Goal: Task Accomplishment & Management: Use online tool/utility

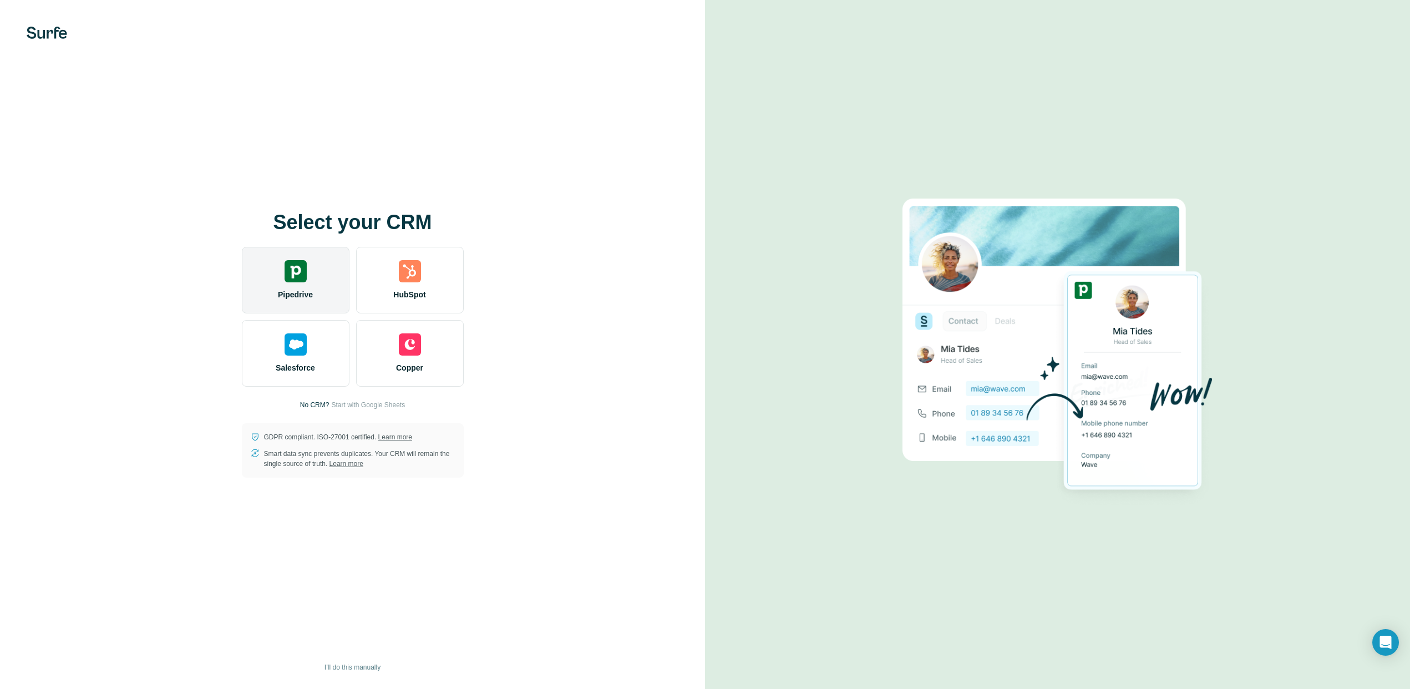
click at [295, 275] on img at bounding box center [295, 271] width 22 height 22
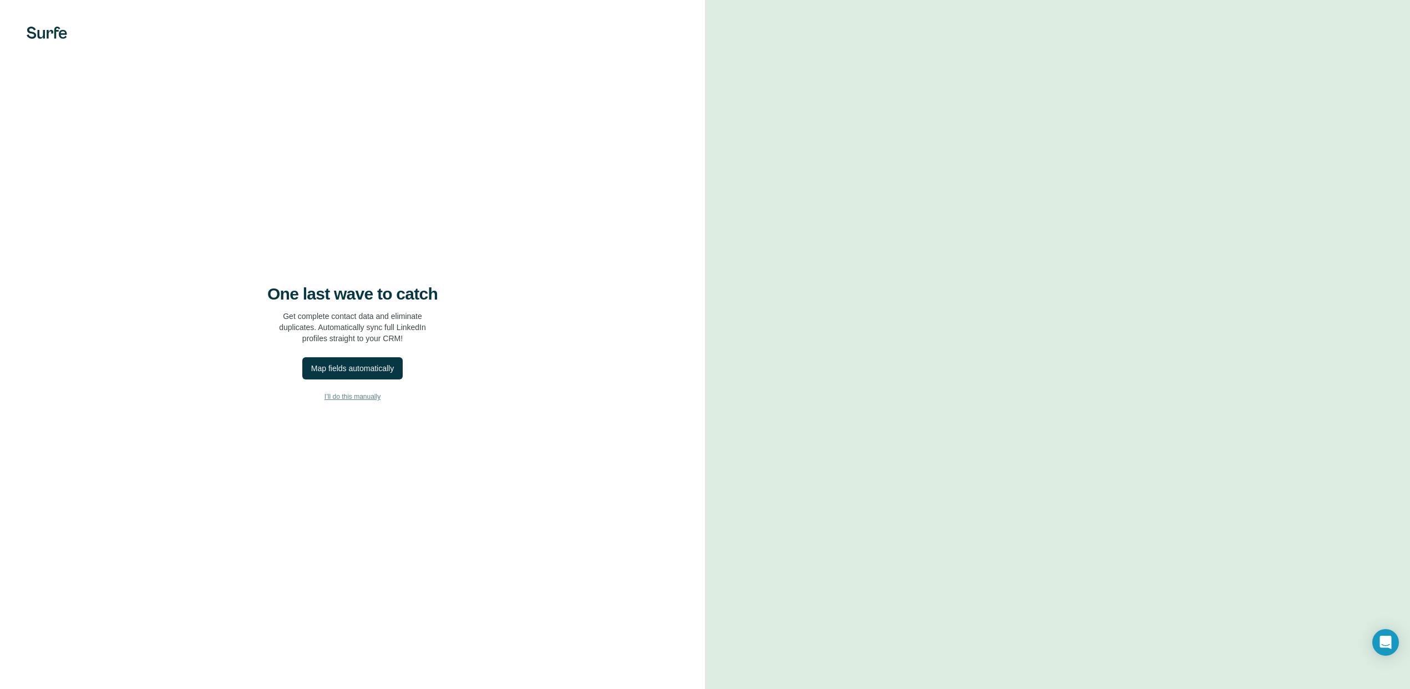
click at [351, 397] on span "I’ll do this manually" at bounding box center [352, 397] width 56 height 10
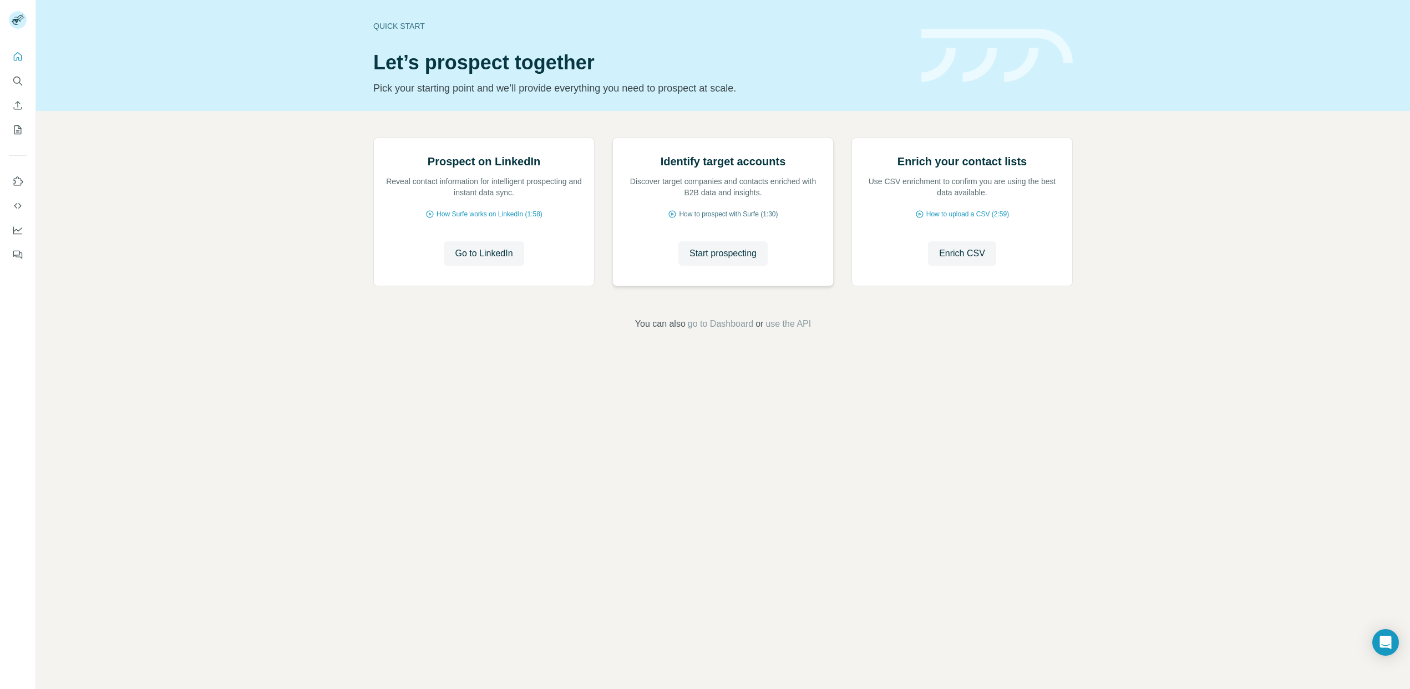
click at [722, 219] on span "How to prospect with Surfe (1:30)" at bounding box center [728, 214] width 99 height 10
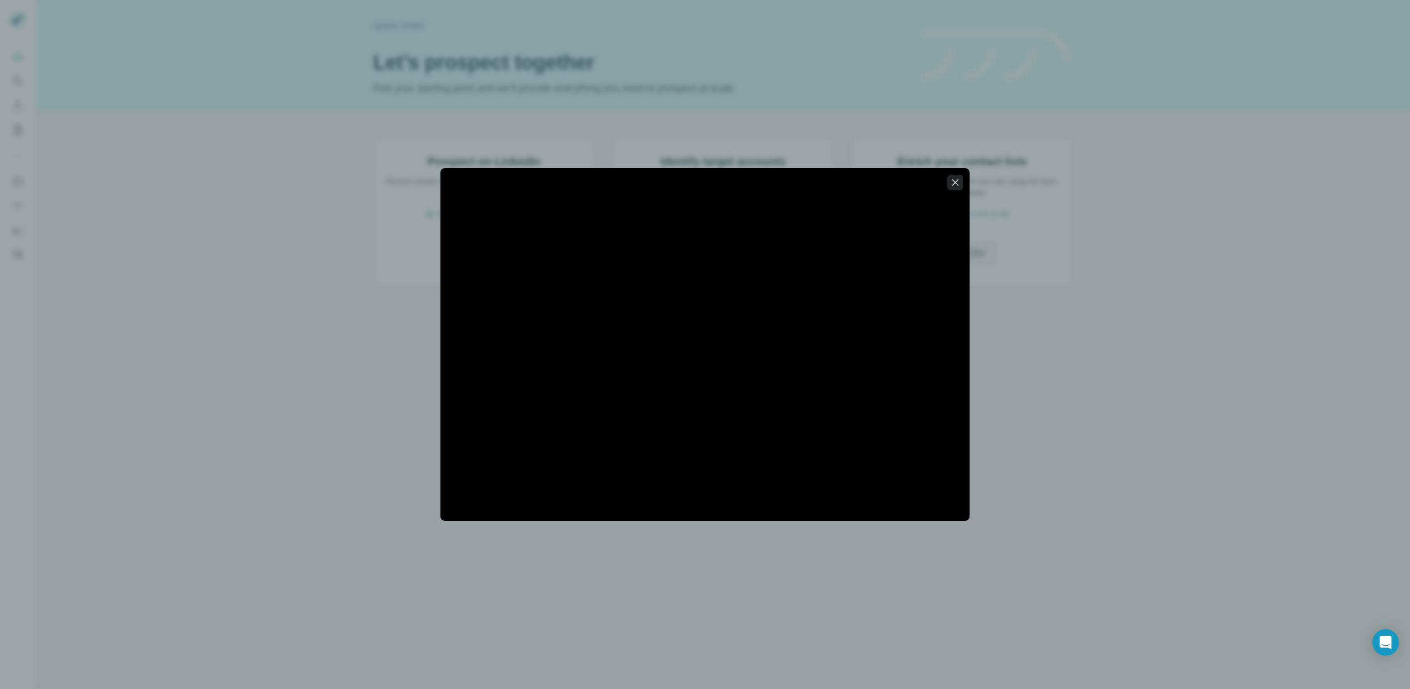
click at [959, 184] on icon "button" at bounding box center [954, 182] width 11 height 11
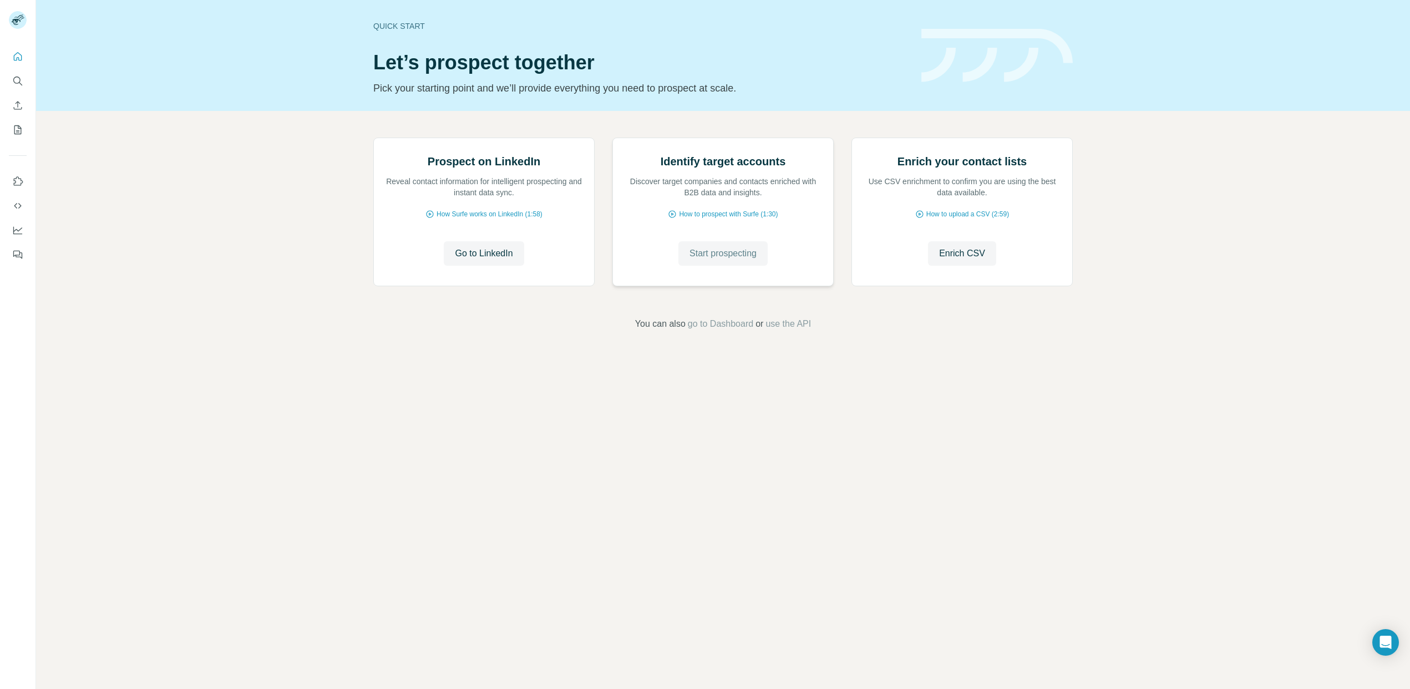
click at [726, 260] on span "Start prospecting" at bounding box center [722, 253] width 67 height 13
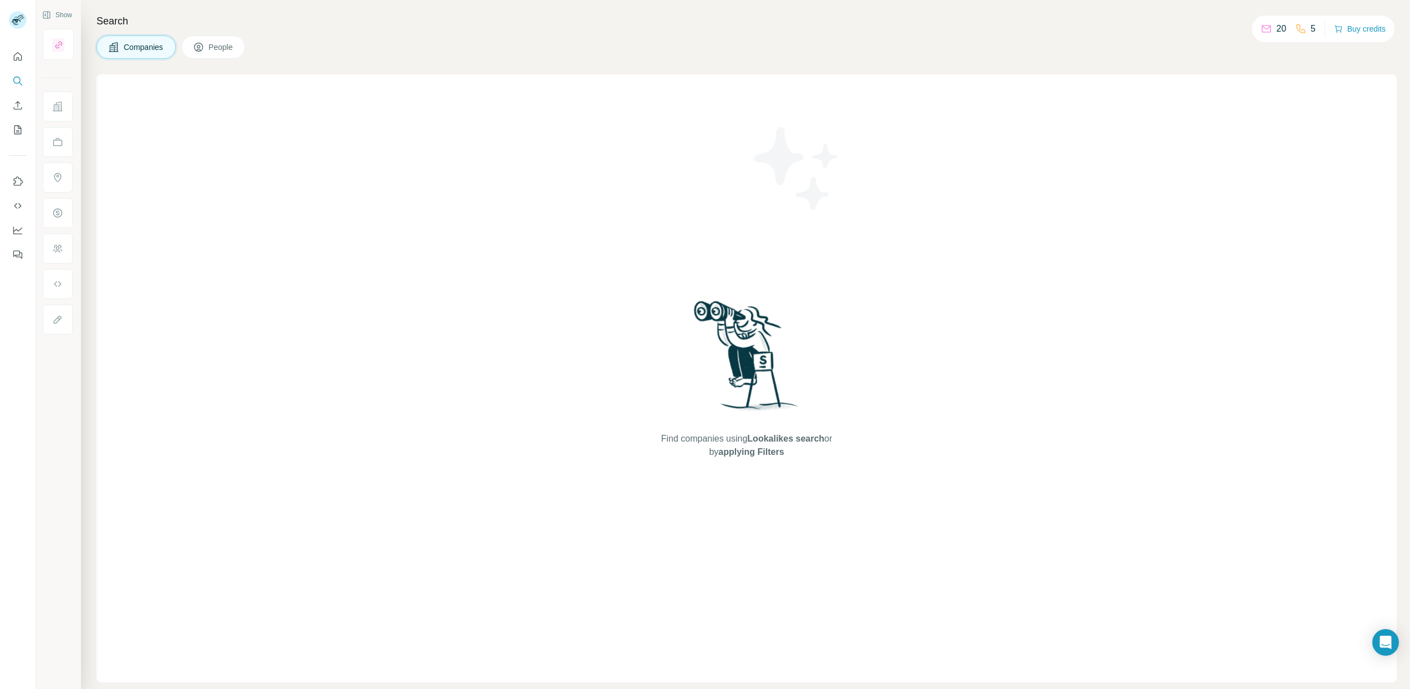
click at [140, 47] on span "Companies" at bounding box center [144, 47] width 40 height 11
click at [222, 46] on span "People" at bounding box center [222, 47] width 26 height 11
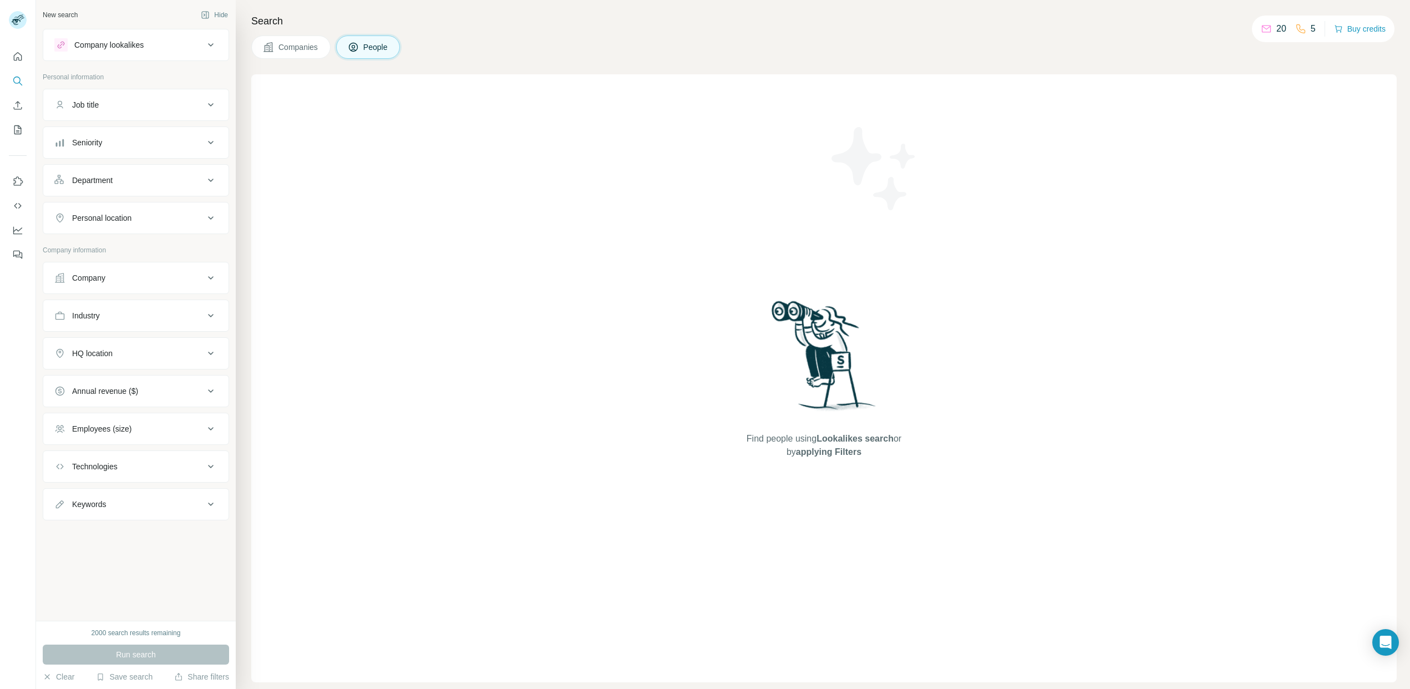
click at [124, 42] on div "Company lookalikes" at bounding box center [108, 44] width 69 height 11
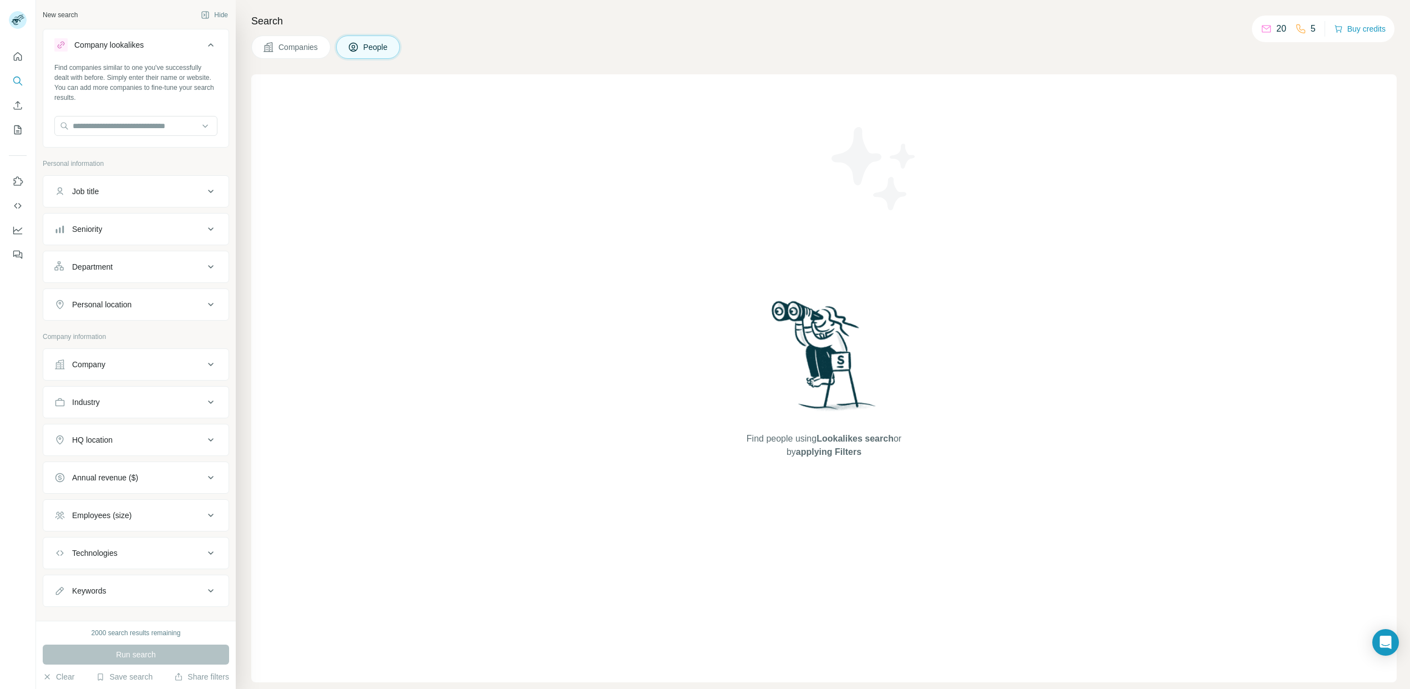
click at [124, 42] on div "Company lookalikes" at bounding box center [108, 44] width 69 height 11
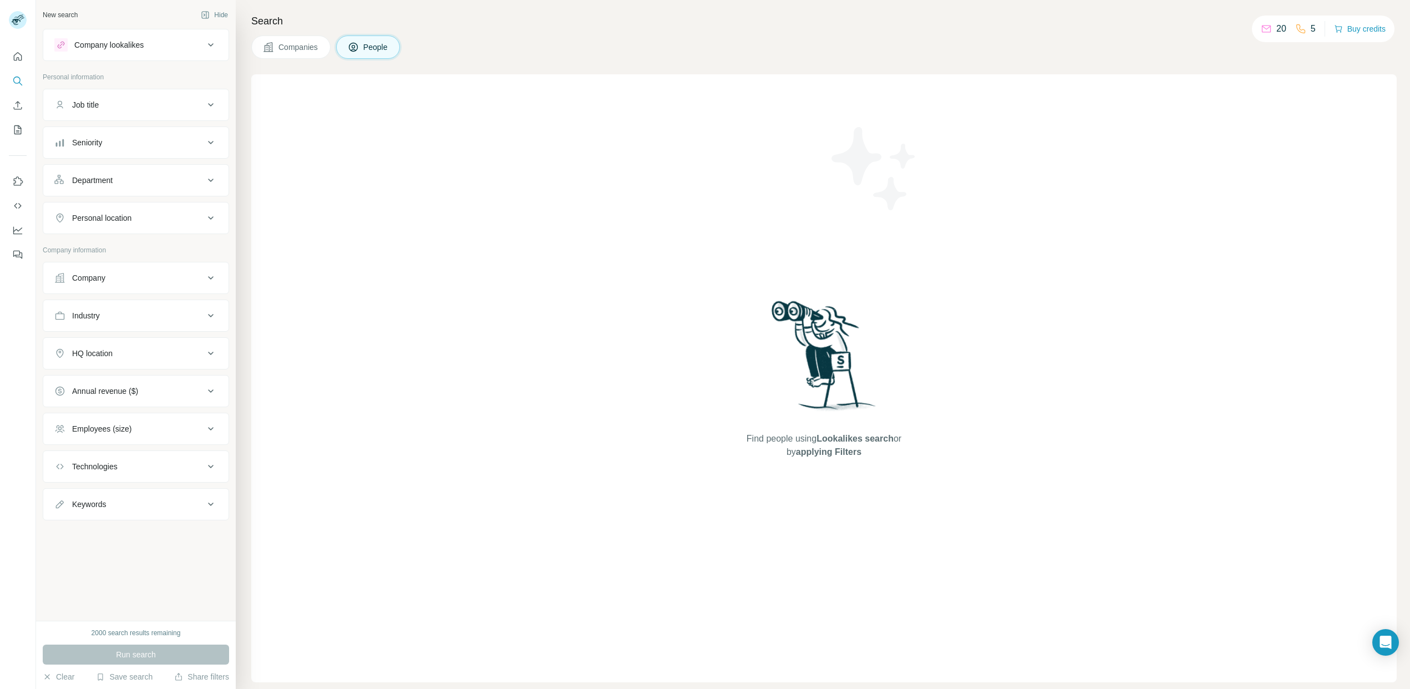
click at [160, 217] on div "Personal location" at bounding box center [129, 217] width 150 height 11
click at [129, 245] on input "text" at bounding box center [135, 246] width 163 height 20
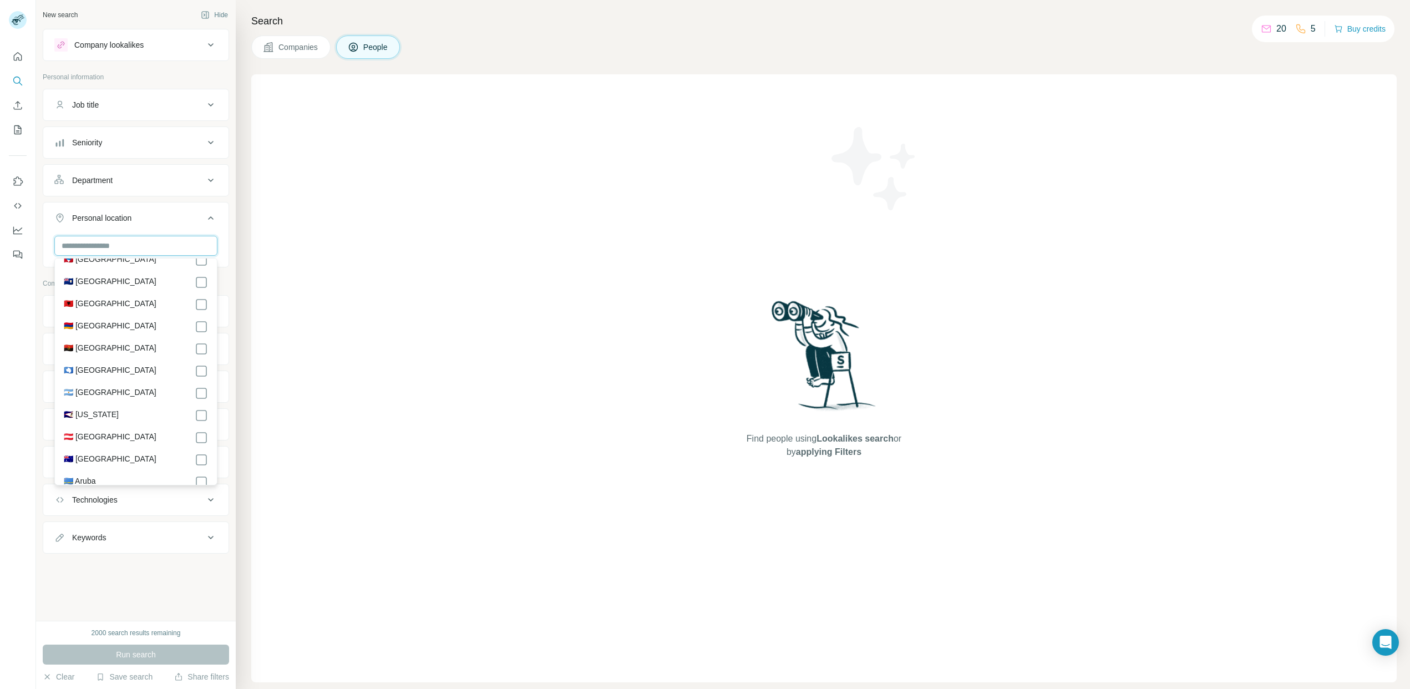
scroll to position [121, 0]
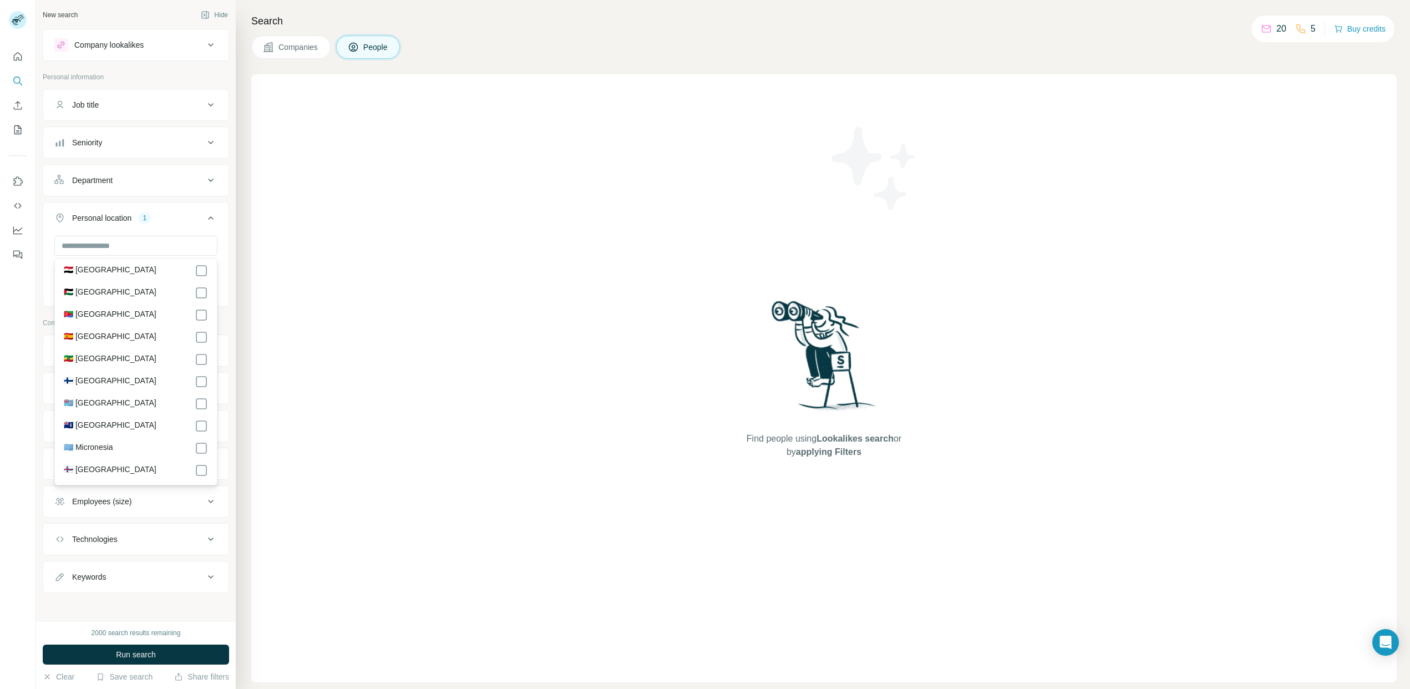
scroll to position [1421, 0]
click at [110, 245] on input "text" at bounding box center [135, 246] width 163 height 20
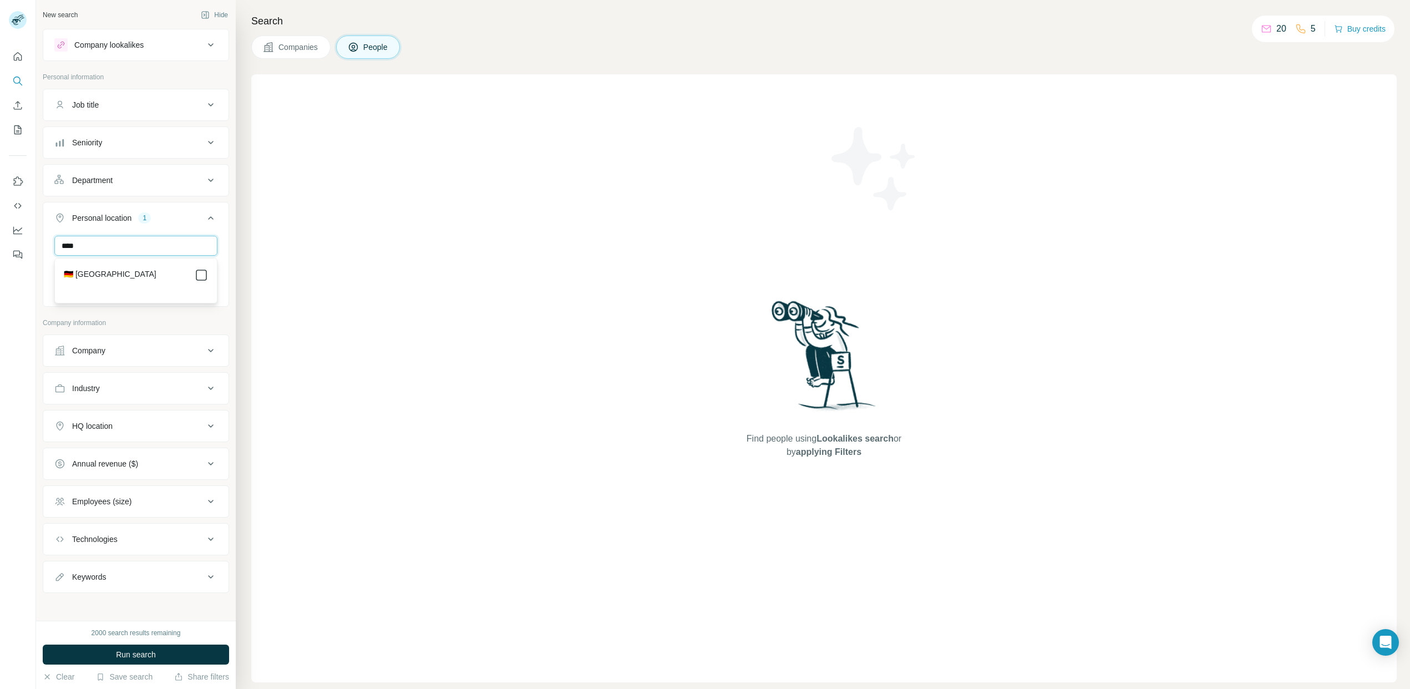
type input "****"
click at [191, 229] on button "Personal location 2" at bounding box center [135, 220] width 185 height 31
click at [175, 314] on div "Industry" at bounding box center [129, 315] width 150 height 11
click at [130, 344] on input at bounding box center [130, 343] width 137 height 12
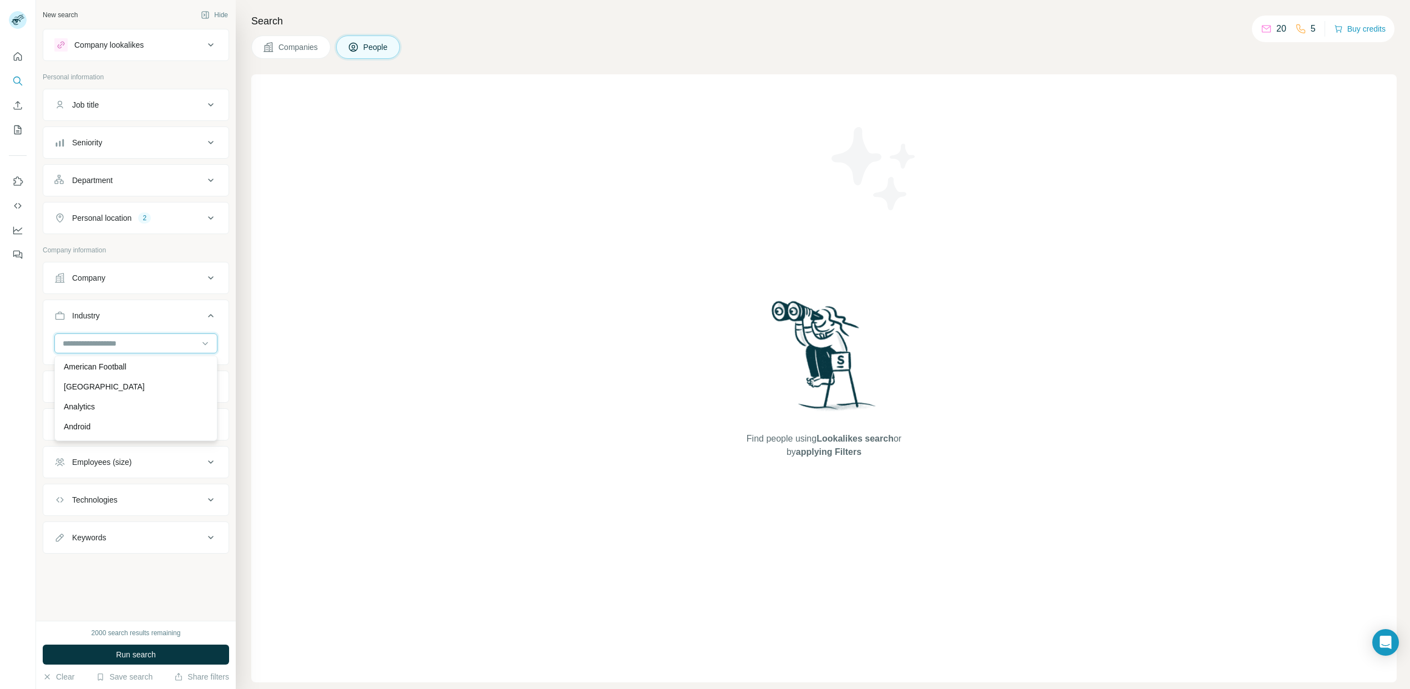
click at [129, 341] on input at bounding box center [130, 343] width 137 height 12
type input "******"
click at [98, 364] on p "Construction" at bounding box center [86, 368] width 44 height 11
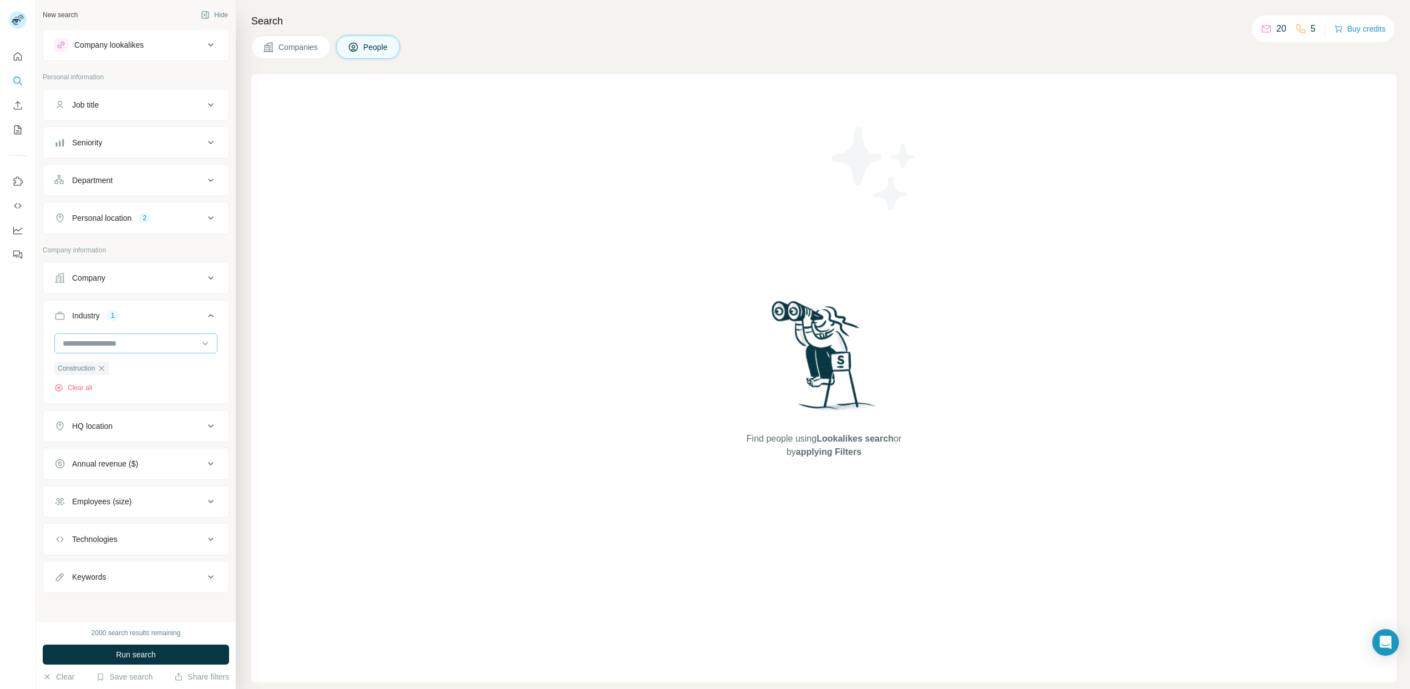
click at [139, 345] on input at bounding box center [130, 343] width 137 height 12
click at [123, 340] on input at bounding box center [130, 343] width 137 height 12
type input "***"
click at [109, 387] on p "Building Material" at bounding box center [93, 388] width 58 height 11
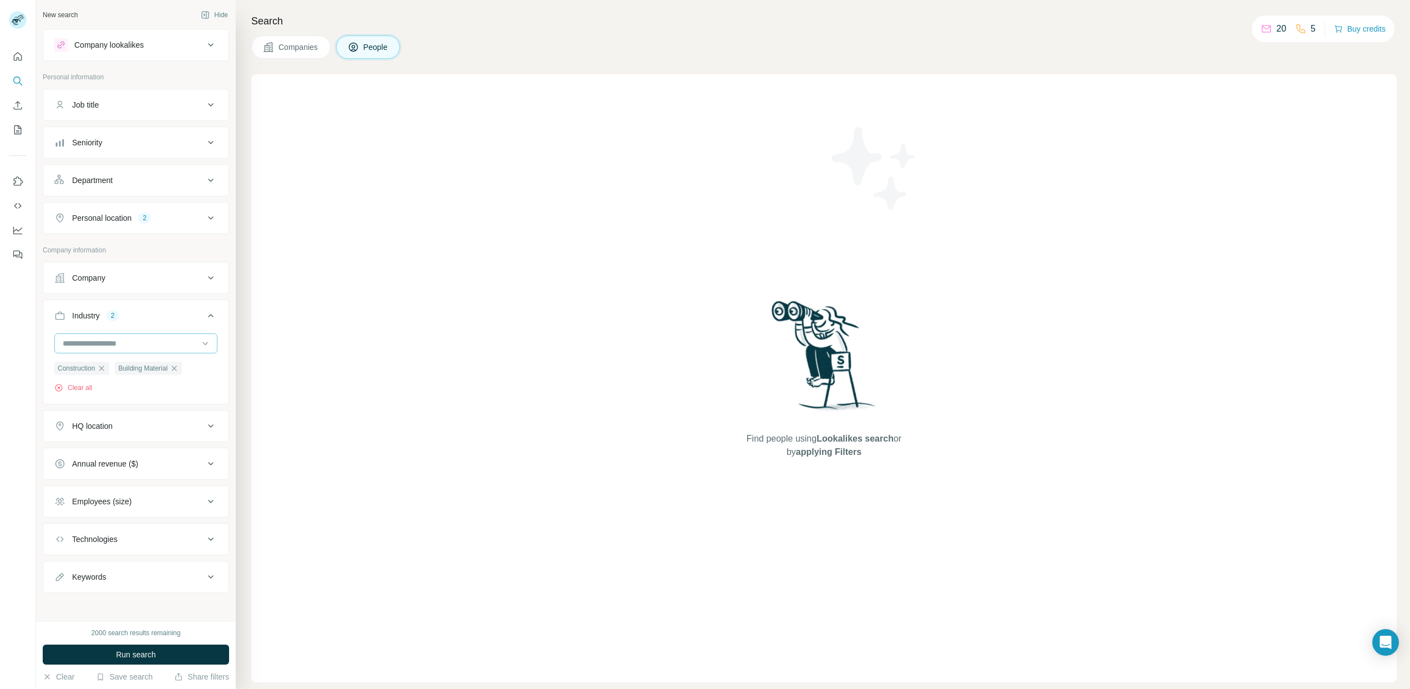
click at [130, 344] on input at bounding box center [130, 343] width 137 height 12
click at [127, 344] on input at bounding box center [130, 343] width 137 height 12
type input "*****"
click at [118, 368] on div "[GEOGRAPHIC_DATA]" at bounding box center [136, 368] width 144 height 11
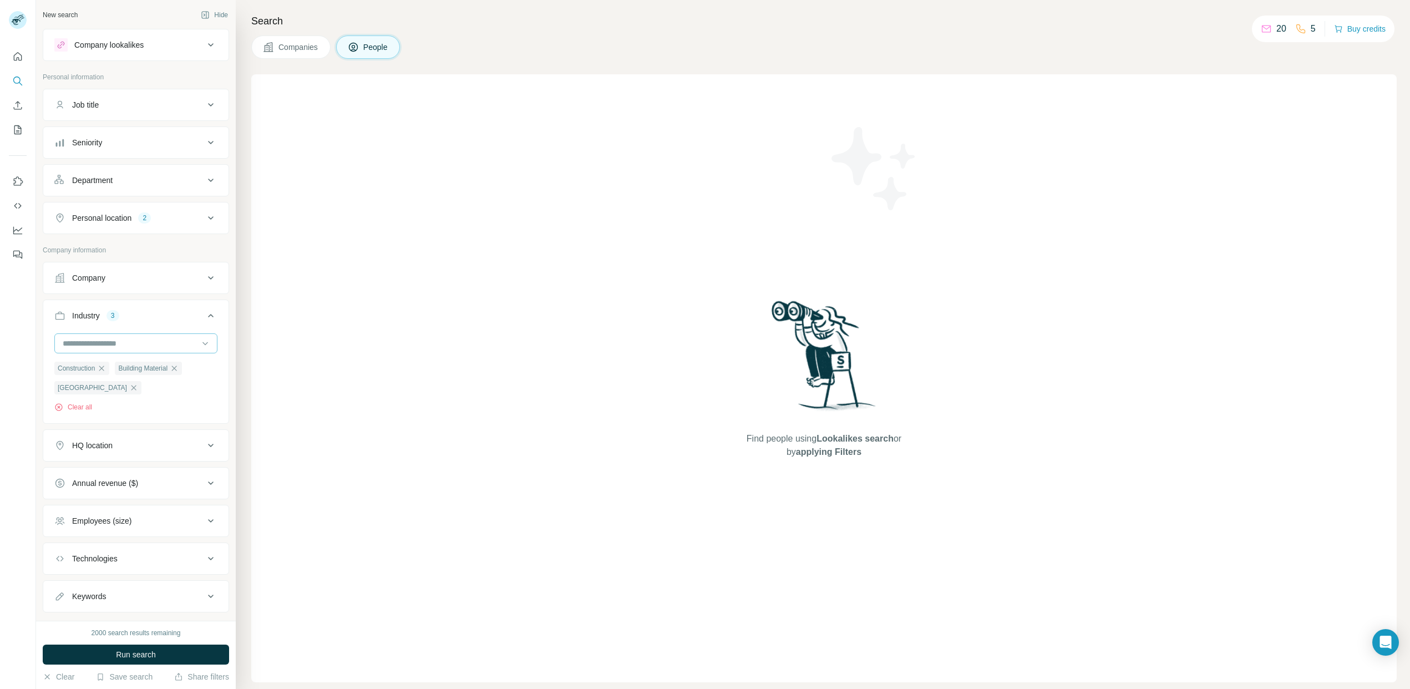
click at [136, 343] on input at bounding box center [130, 343] width 137 height 12
type input "*"
type input "**********"
click at [235, 302] on div "New search Hide Company lookalikes Personal information Job title Seniority Dep…" at bounding box center [136, 310] width 200 height 621
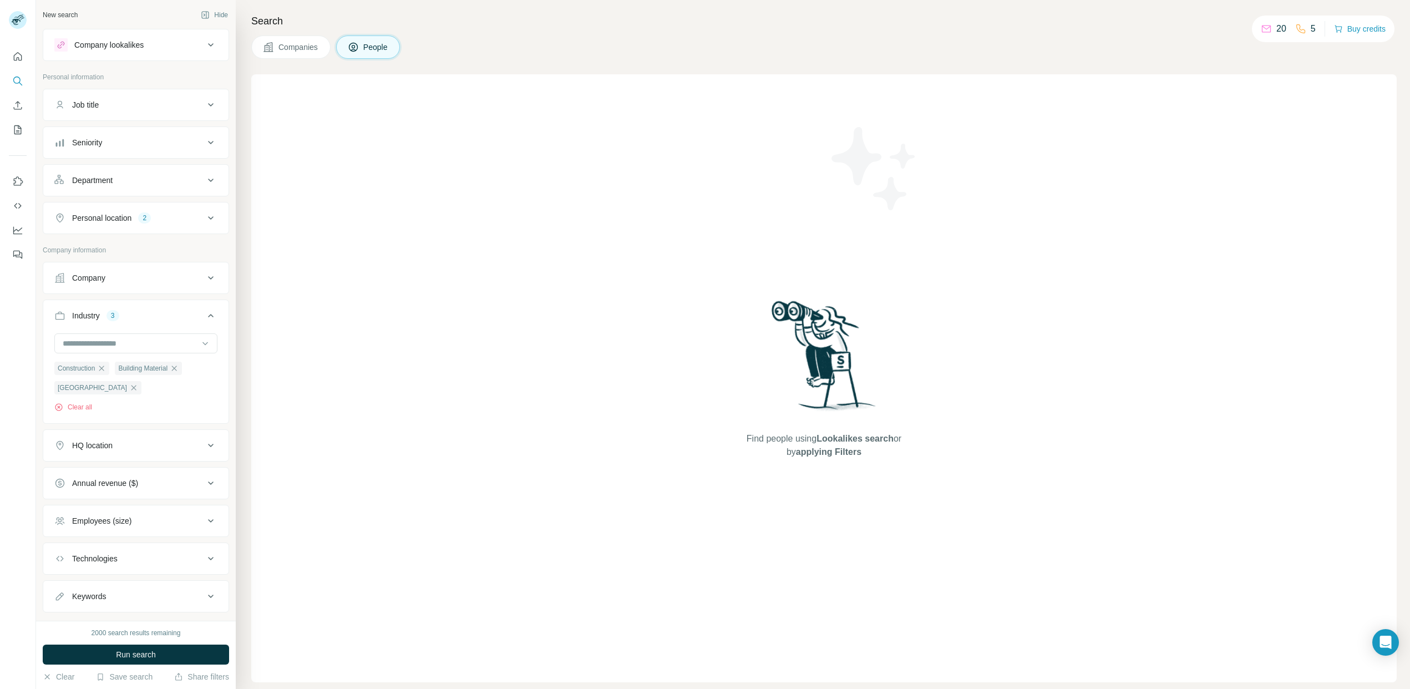
click at [210, 444] on icon at bounding box center [210, 445] width 13 height 13
click at [183, 475] on input "text" at bounding box center [135, 473] width 163 height 20
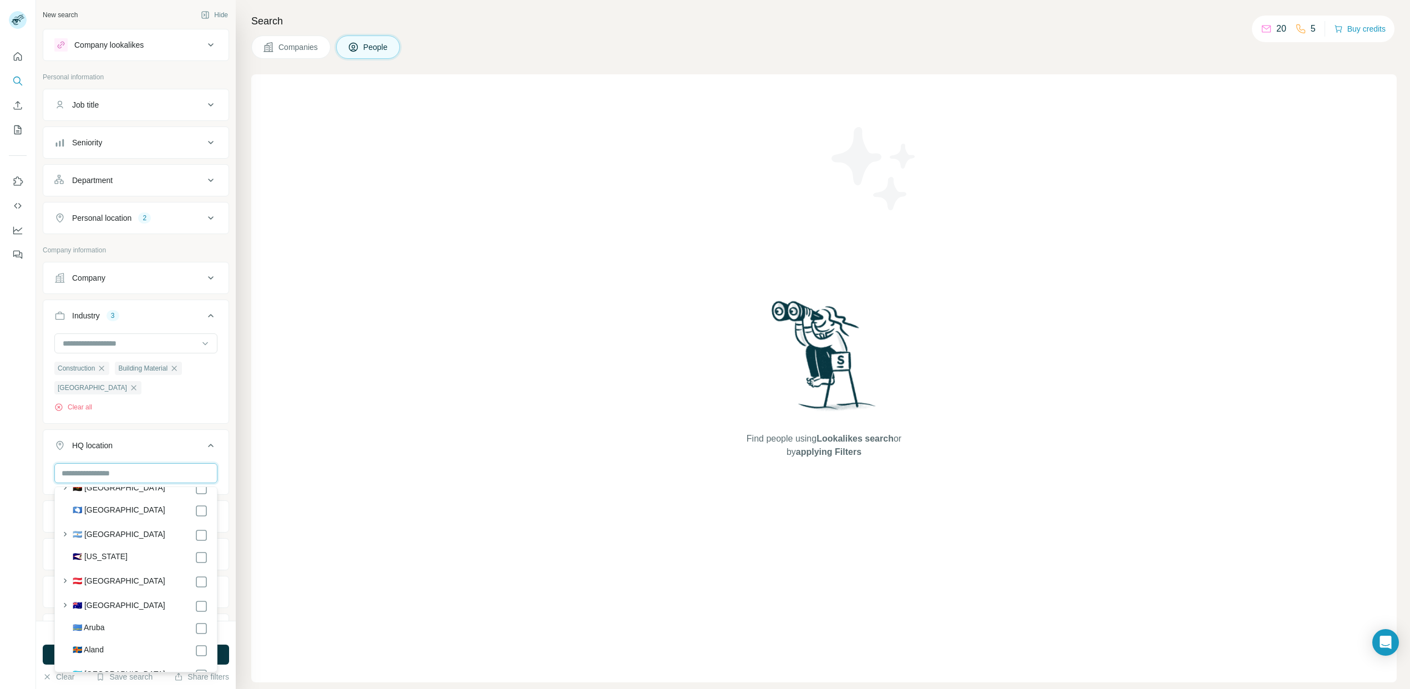
scroll to position [186, 0]
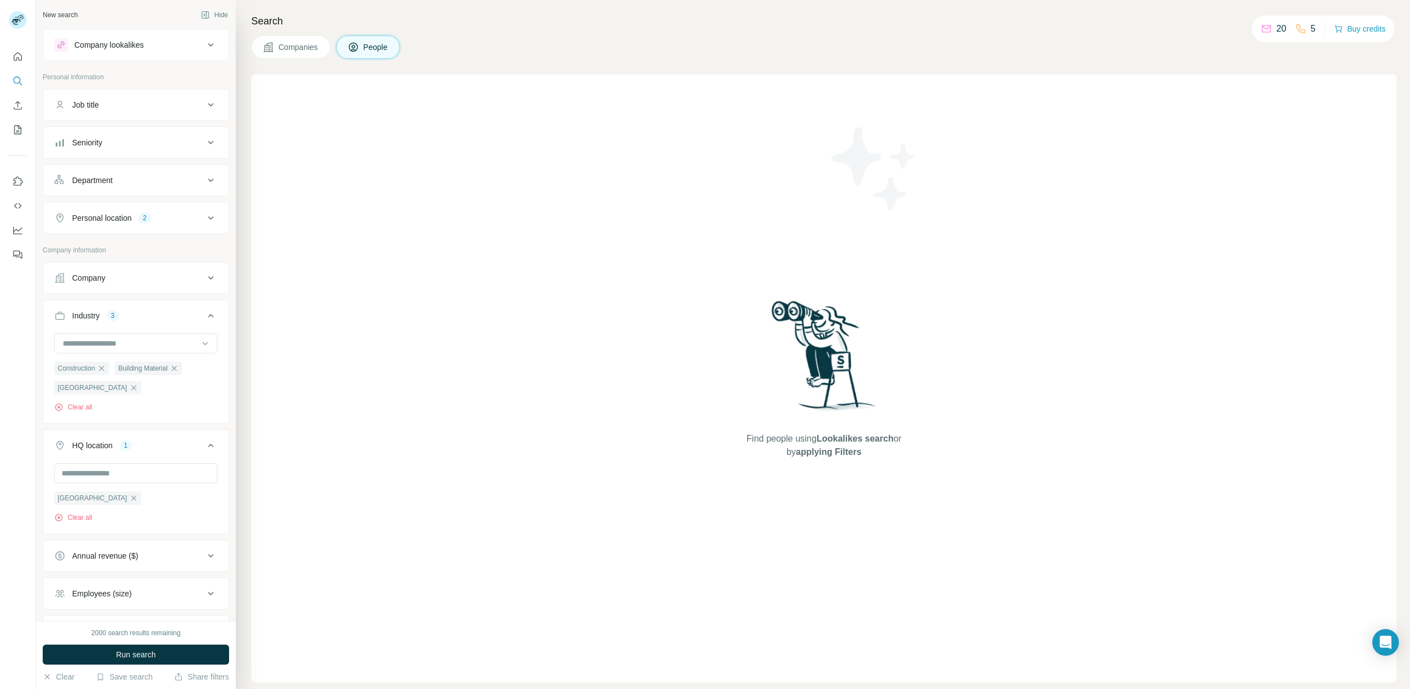
click at [232, 445] on div "New search Hide Company lookalikes Personal information Job title Seniority Dep…" at bounding box center [136, 310] width 200 height 621
click at [106, 473] on input "text" at bounding box center [135, 473] width 163 height 20
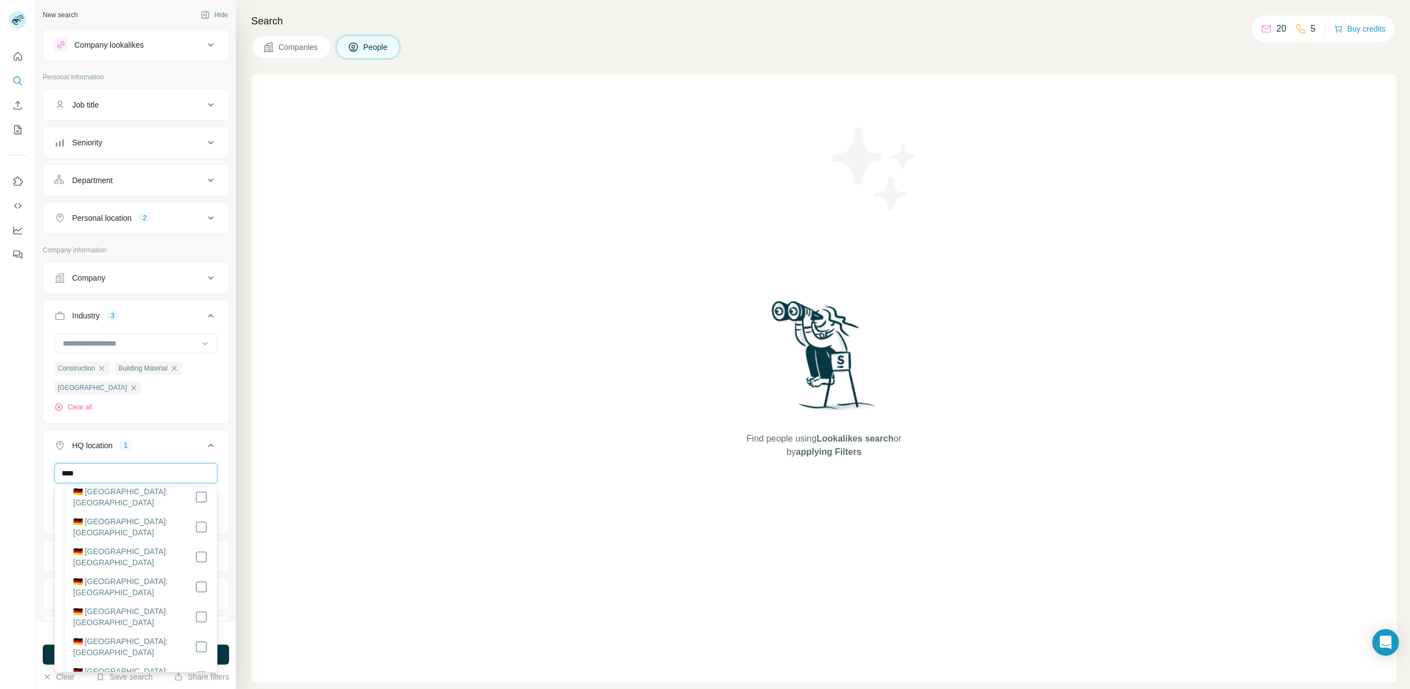
scroll to position [69, 0]
type input "****"
click at [177, 402] on div "Construction Building Material Green Building Clear all" at bounding box center [135, 386] width 163 height 51
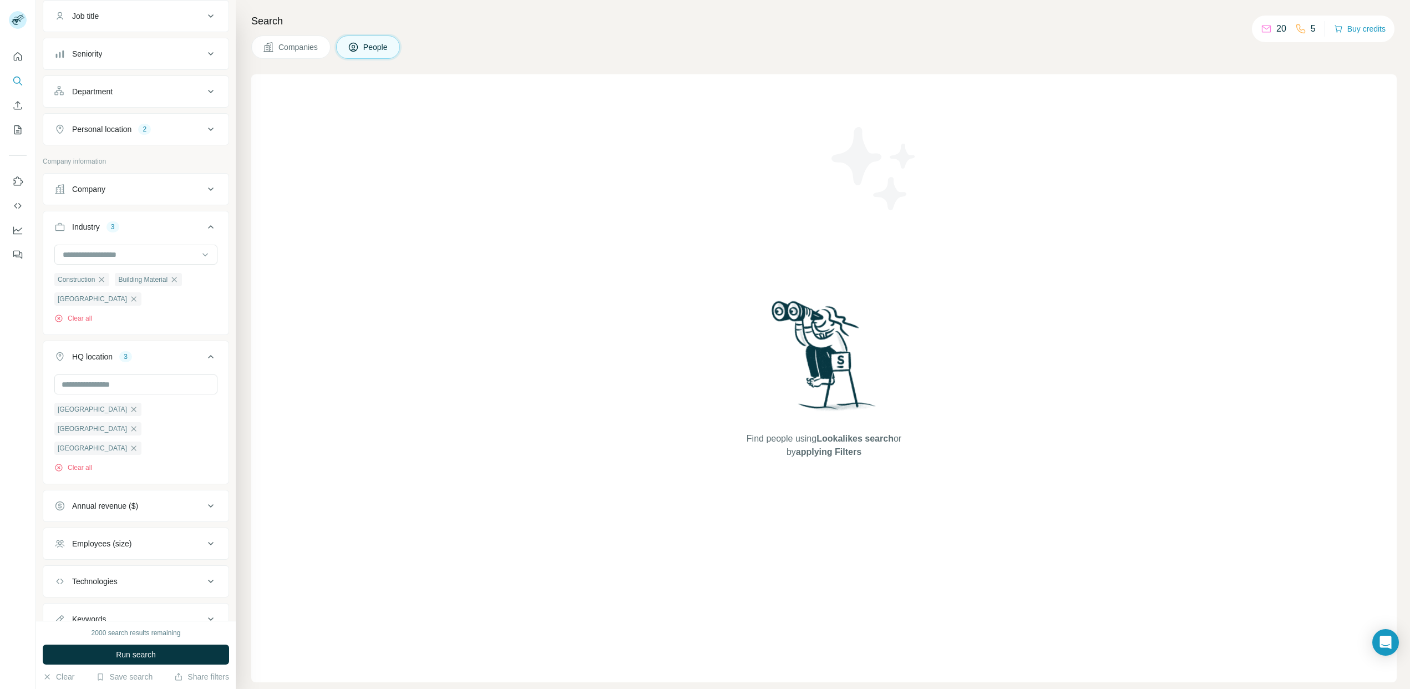
scroll to position [117, 0]
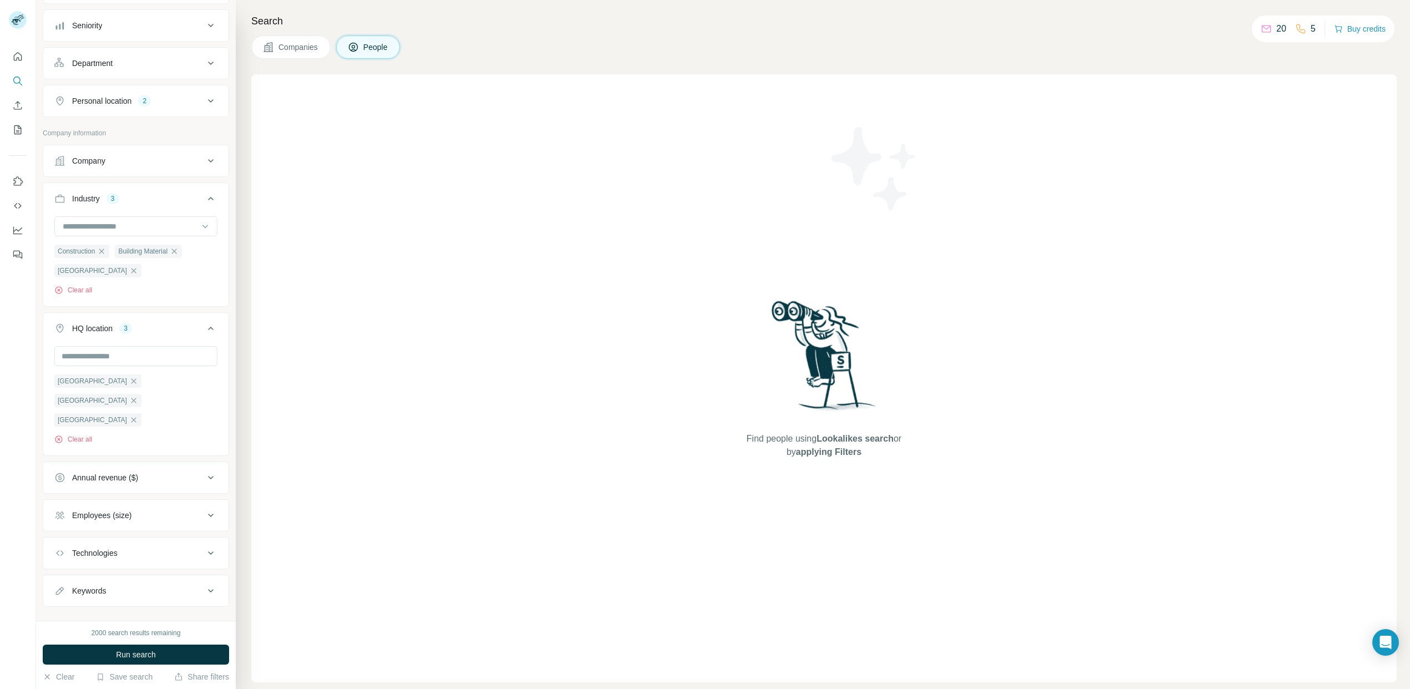
click at [210, 584] on icon at bounding box center [210, 590] width 13 height 13
click at [119, 608] on input "text" at bounding box center [124, 618] width 141 height 20
click at [165, 608] on input "**********" at bounding box center [124, 618] width 141 height 20
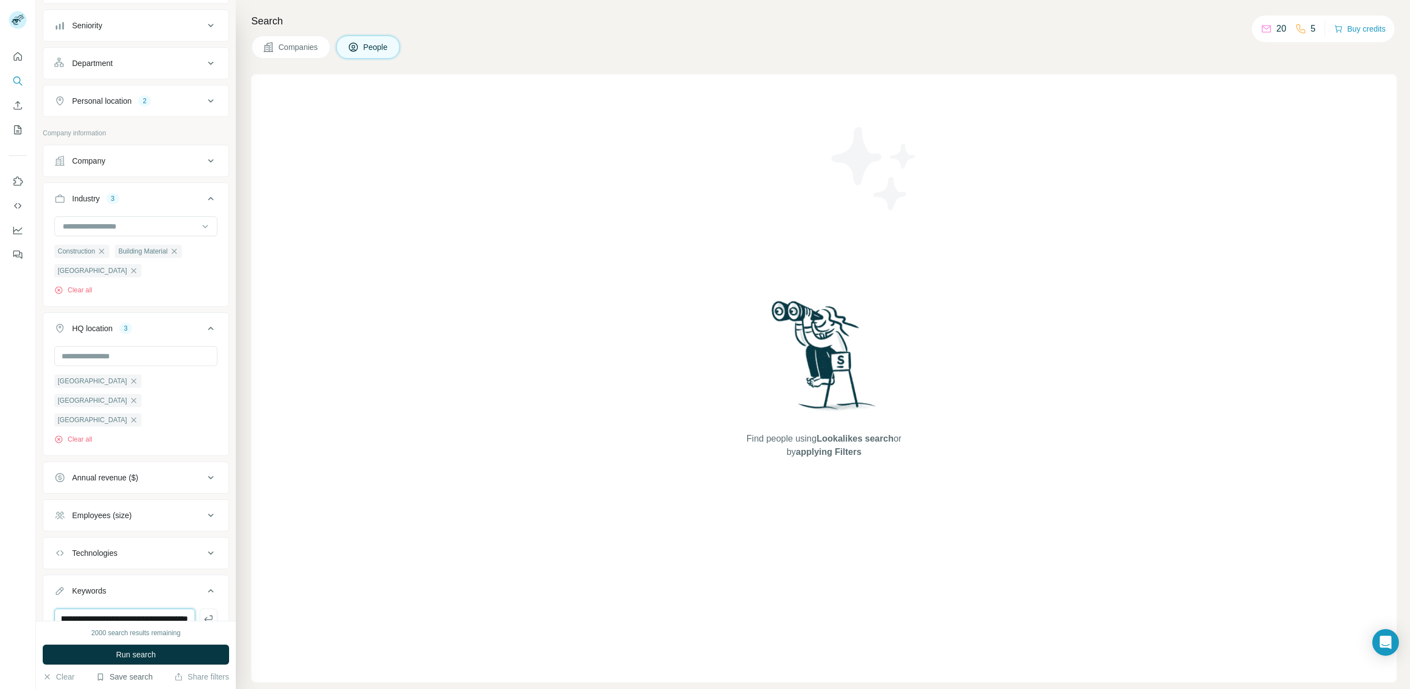
type input "**********"
click at [129, 677] on button "Save search" at bounding box center [124, 676] width 57 height 11
click at [59, 625] on div "2000 search results remaining Run search Clear Save search Share filters" at bounding box center [136, 655] width 200 height 68
click at [210, 613] on icon "button" at bounding box center [208, 618] width 11 height 11
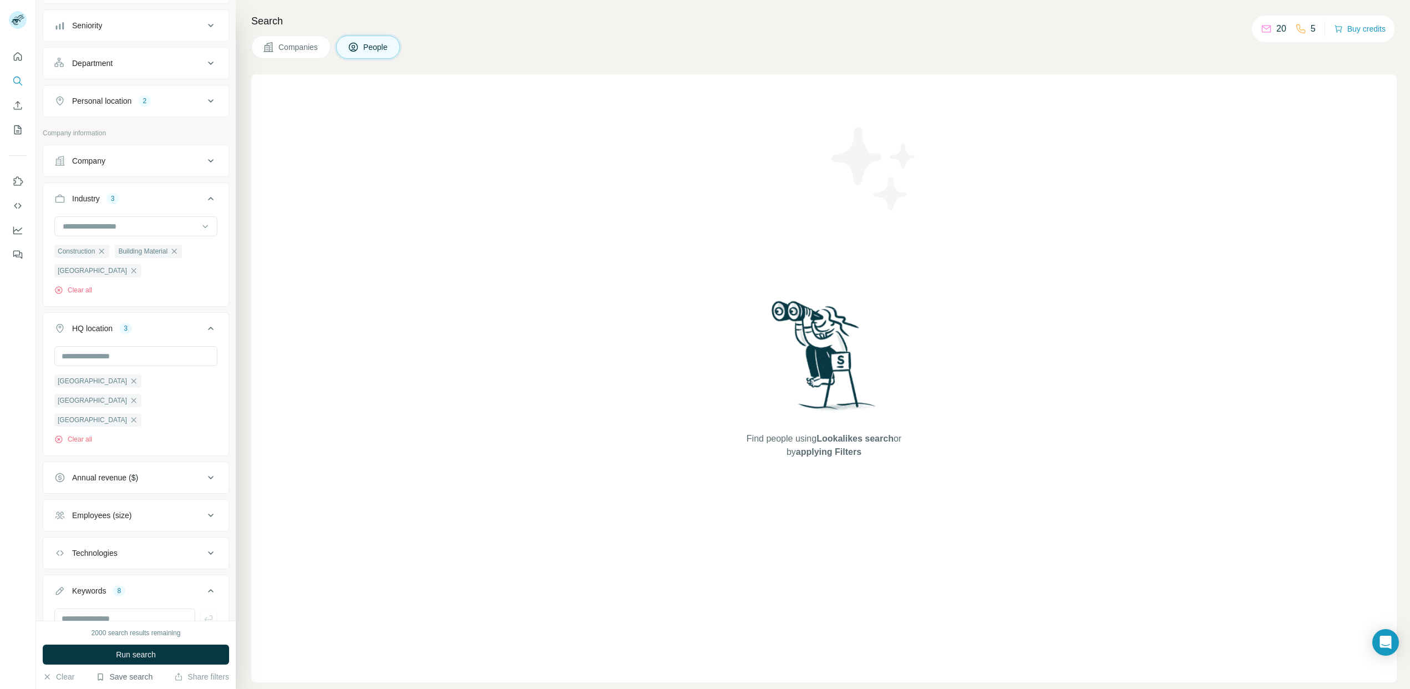
click at [114, 677] on button "Save search" at bounding box center [124, 676] width 57 height 11
click at [138, 634] on div "Save search" at bounding box center [155, 635] width 117 height 22
click at [128, 657] on span "Run search" at bounding box center [136, 654] width 40 height 11
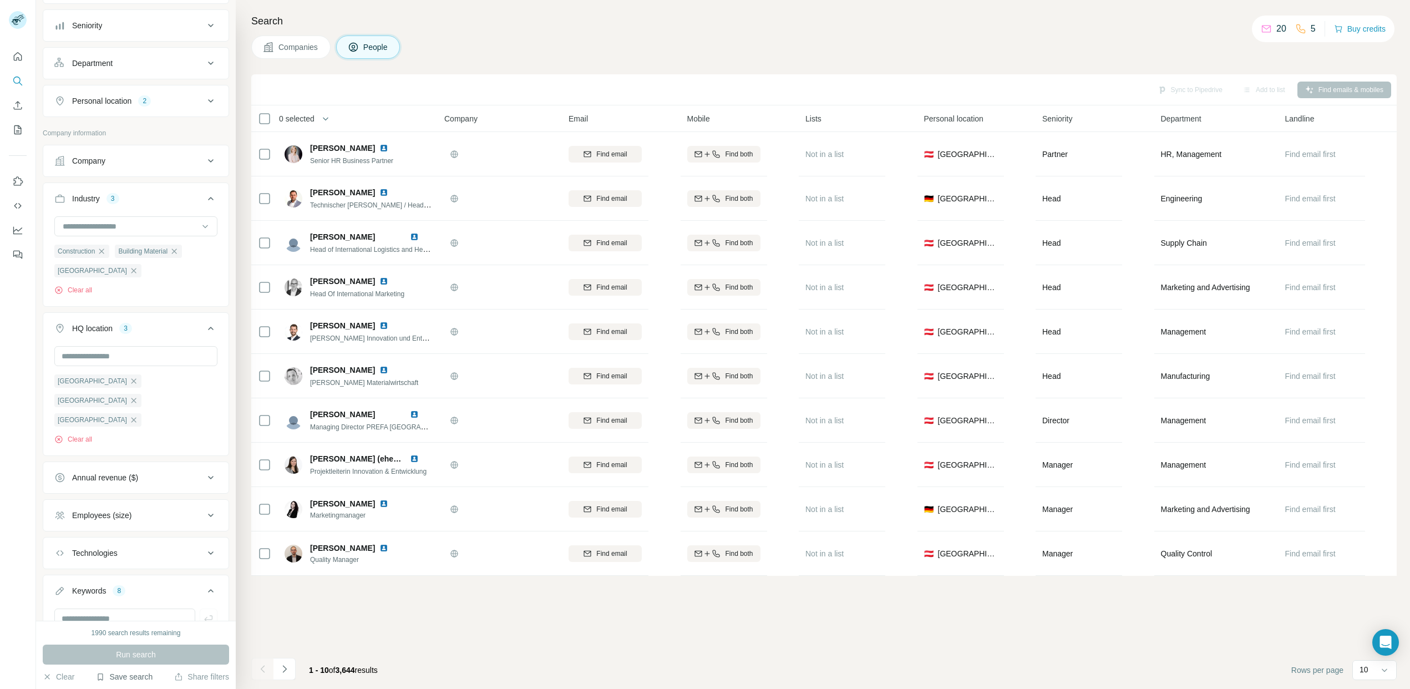
click at [122, 675] on button "Save search" at bounding box center [124, 676] width 57 height 11
click at [138, 633] on div "Save search" at bounding box center [155, 635] width 117 height 22
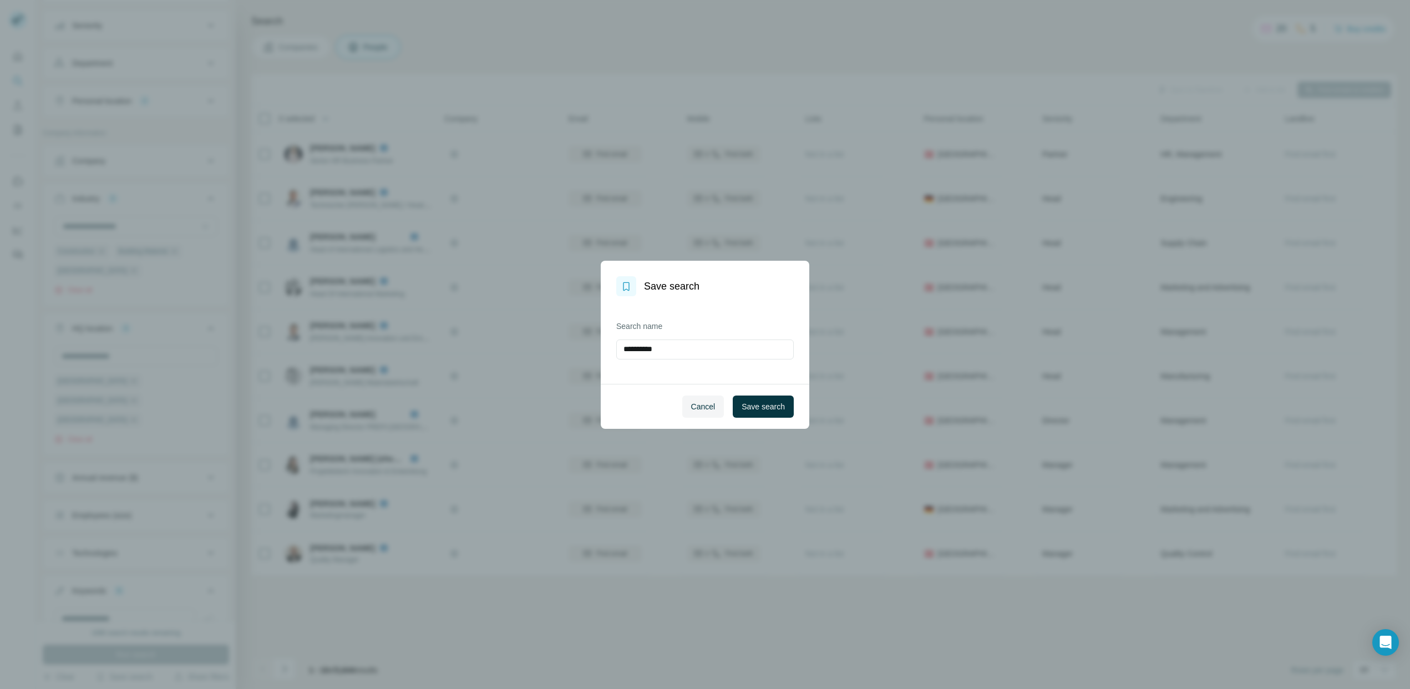
drag, startPoint x: 687, startPoint y: 353, endPoint x: 553, endPoint y: 341, distance: 134.2
click at [557, 343] on div "**********" at bounding box center [705, 344] width 1410 height 689
type input "*******"
click at [769, 407] on span "Save search" at bounding box center [762, 406] width 43 height 11
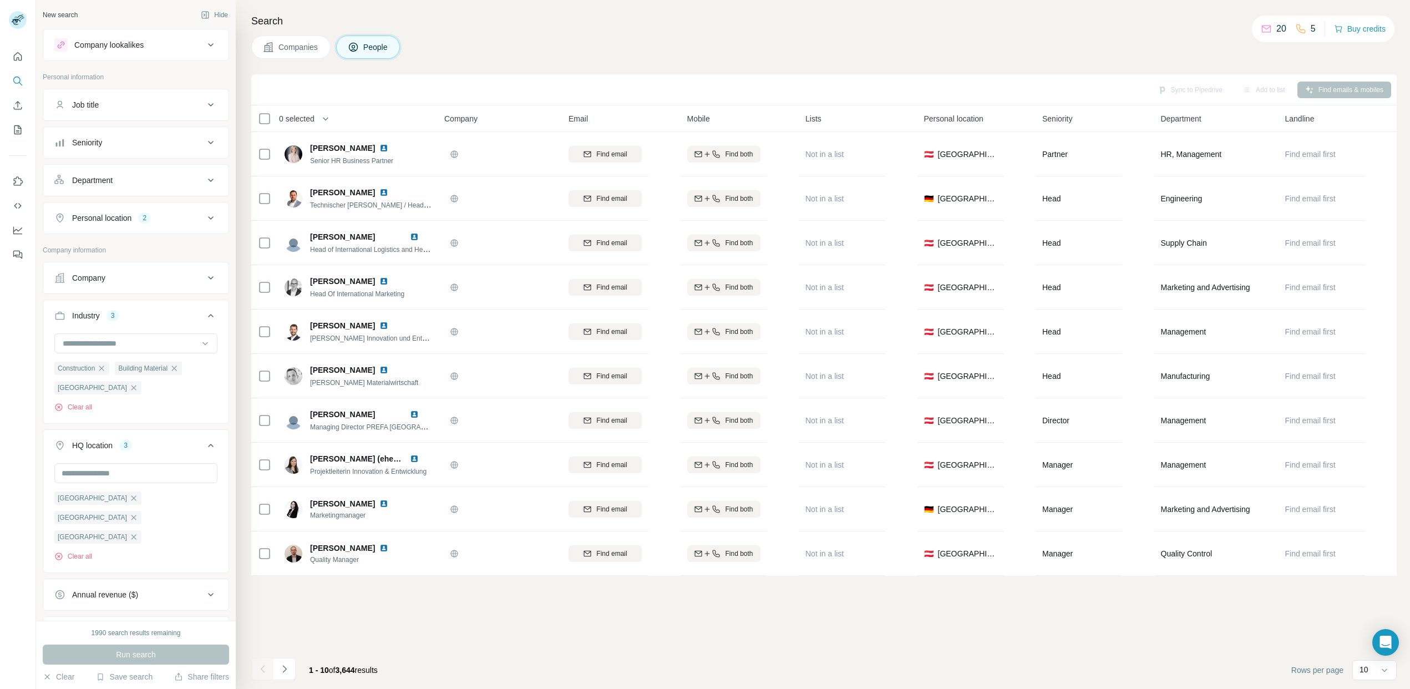
click at [131, 104] on div "Job title" at bounding box center [129, 104] width 150 height 11
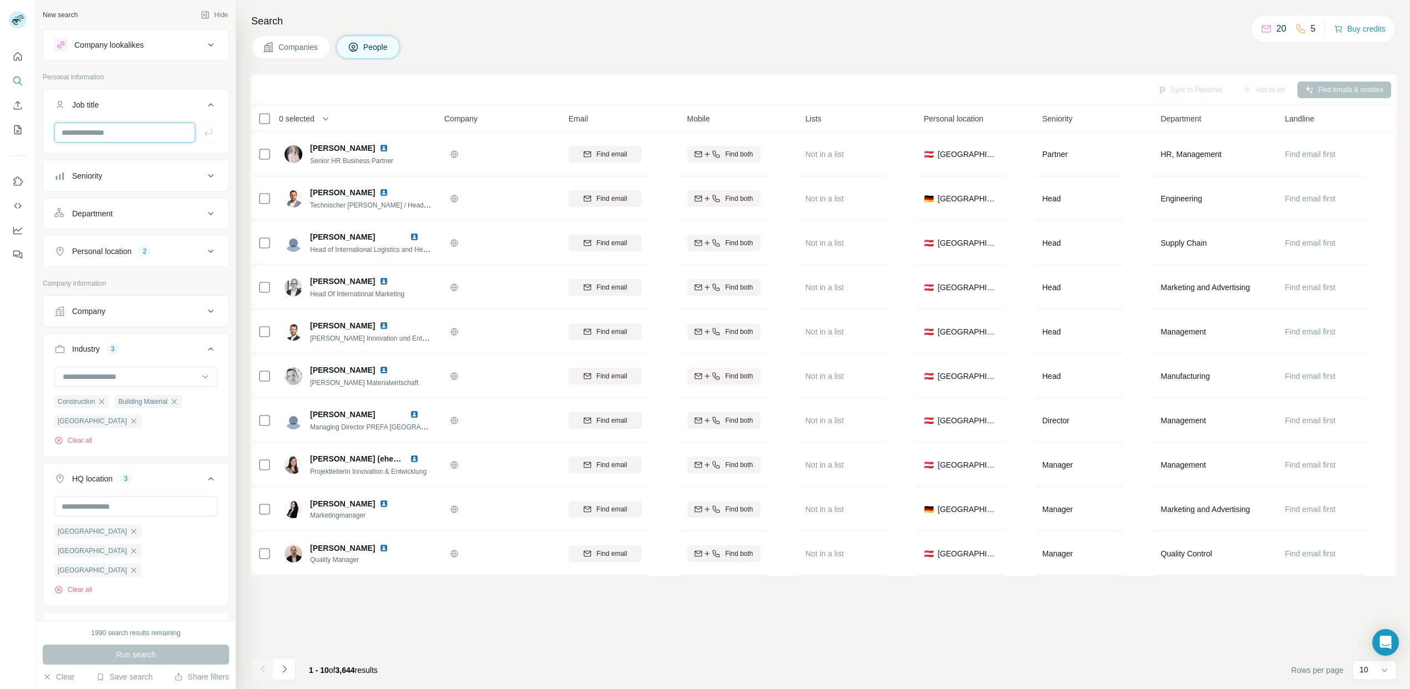
click at [94, 133] on input "text" at bounding box center [124, 133] width 141 height 20
type input "**********"
click at [207, 131] on icon "button" at bounding box center [208, 132] width 11 height 11
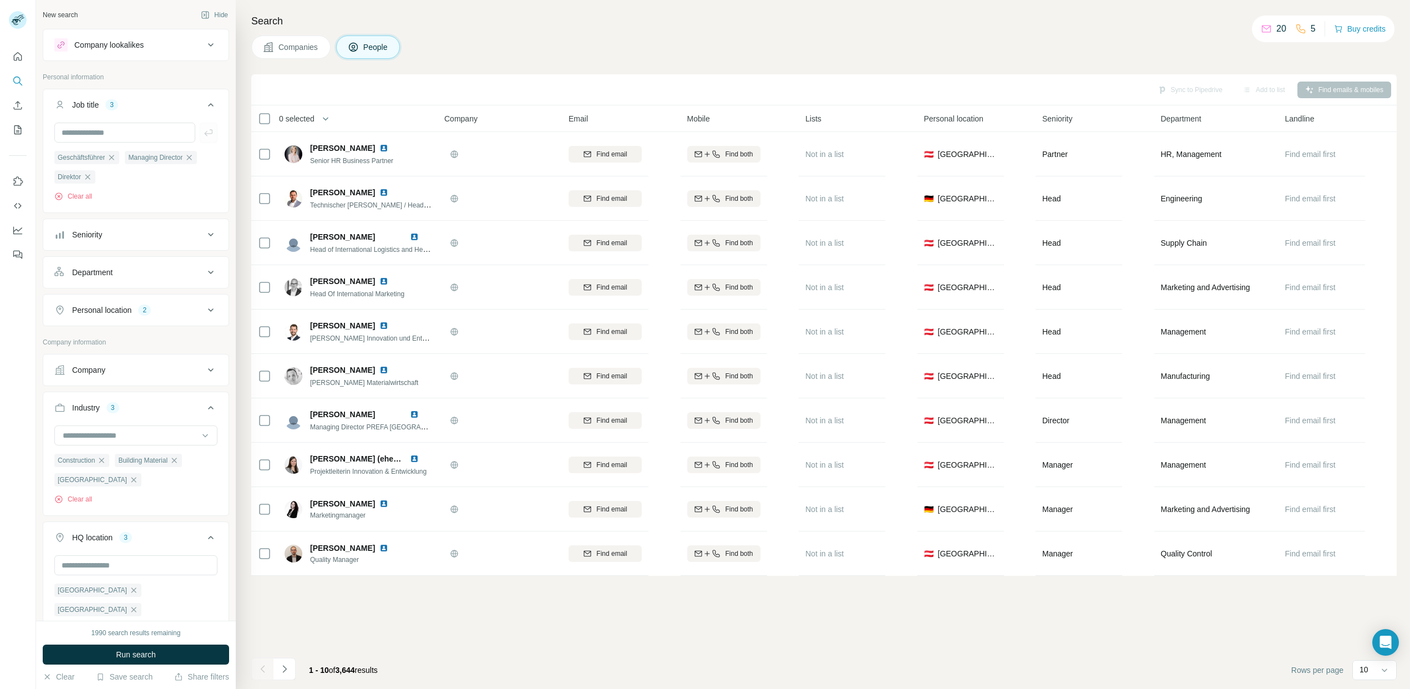
scroll to position [0, 0]
click at [114, 237] on div "Seniority" at bounding box center [129, 234] width 150 height 11
click at [58, 286] on icon at bounding box center [60, 283] width 13 height 13
click at [60, 308] on icon at bounding box center [60, 303] width 13 height 13
click at [62, 343] on icon at bounding box center [60, 343] width 13 height 13
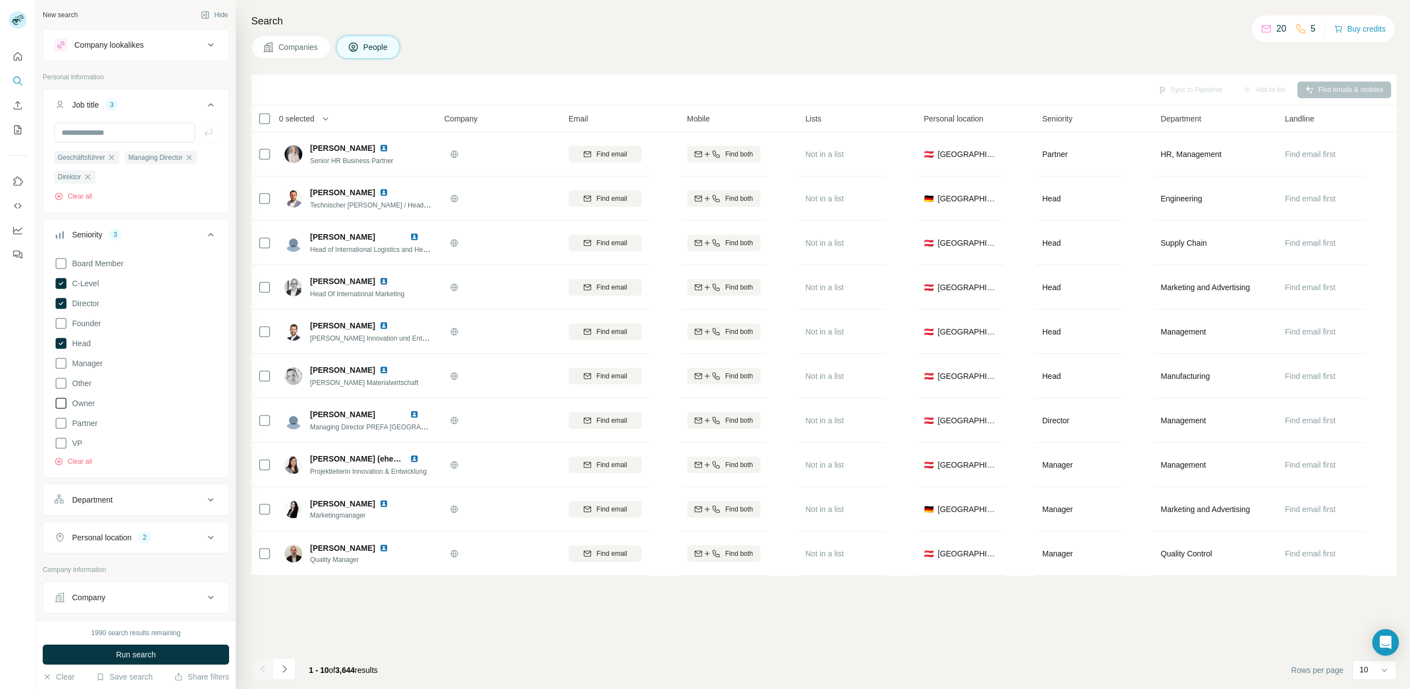
click at [62, 403] on icon at bounding box center [60, 403] width 13 height 13
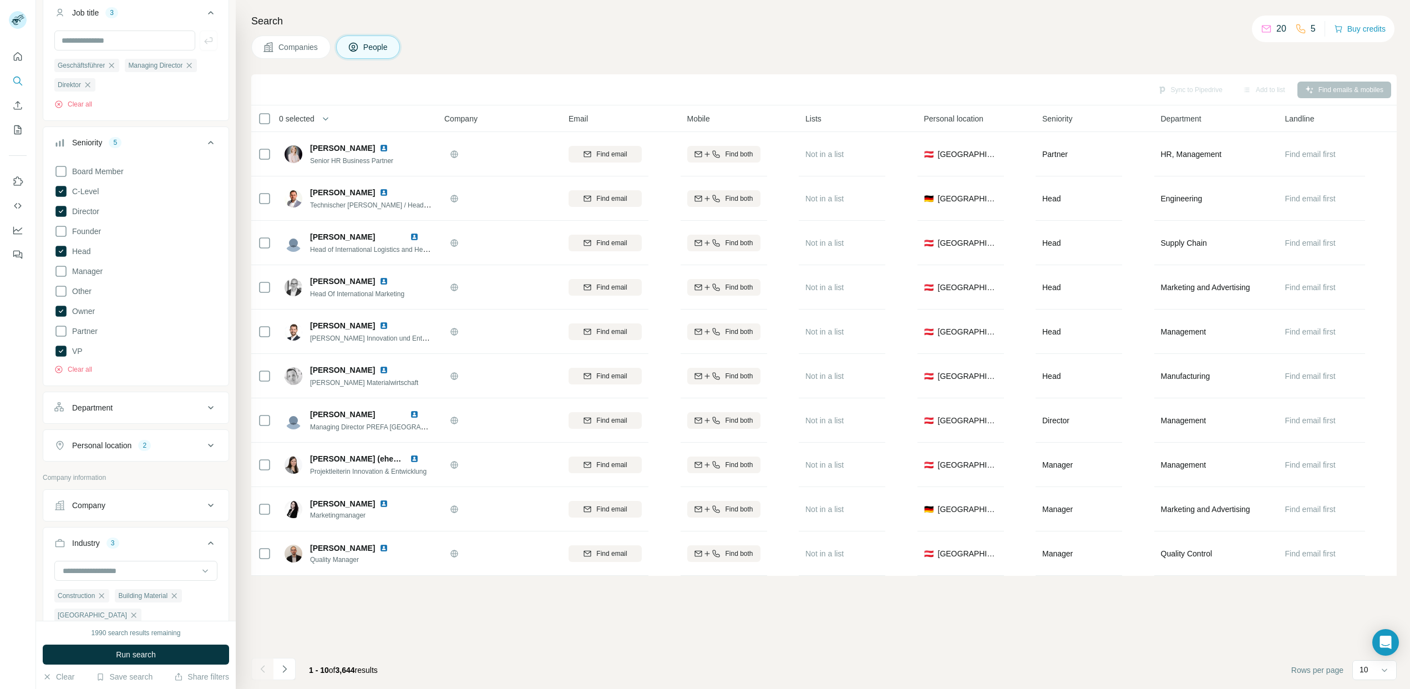
scroll to position [138, 0]
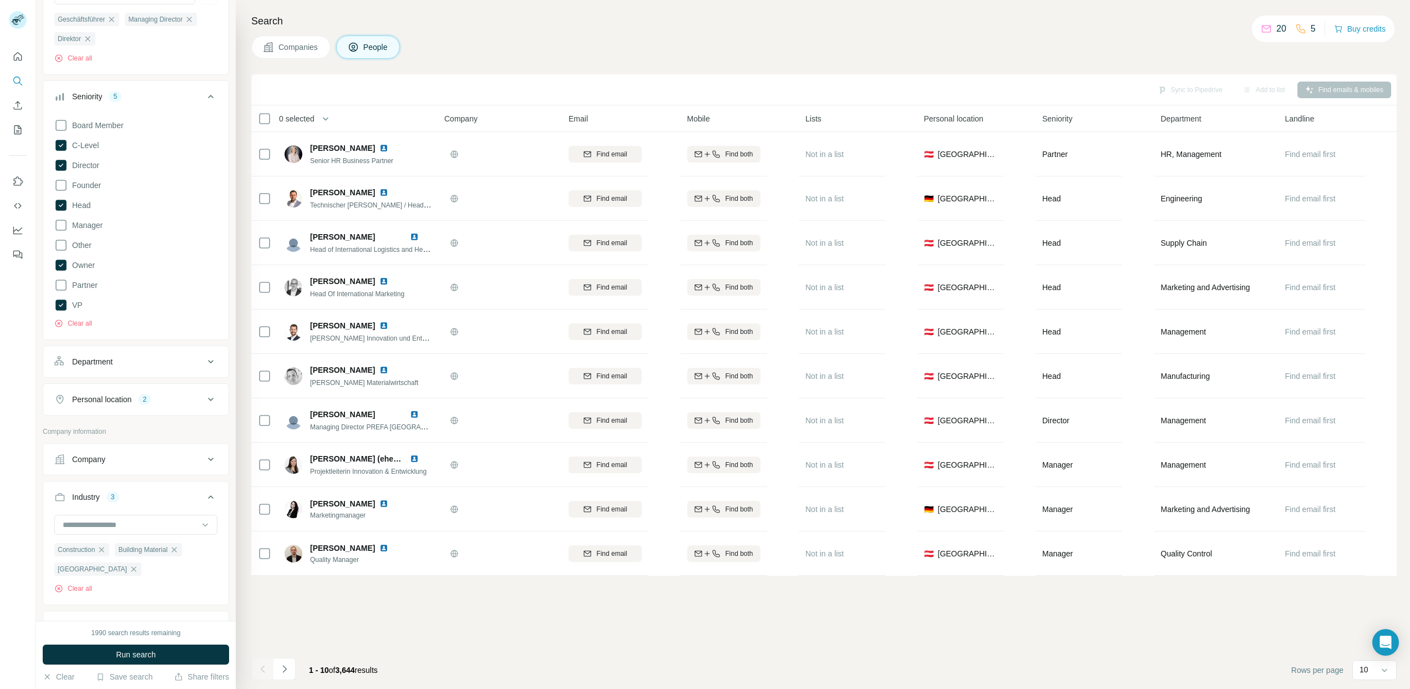
click at [94, 364] on div "Department" at bounding box center [92, 361] width 40 height 11
click at [119, 393] on input at bounding box center [130, 389] width 137 height 12
click at [168, 359] on div "Department" at bounding box center [129, 361] width 150 height 11
click at [111, 398] on div "Personal location" at bounding box center [101, 399] width 59 height 11
click at [171, 327] on div "Board Member C-Level Director Founder Head Manager Other Owner Partner VP Clear…" at bounding box center [135, 221] width 163 height 214
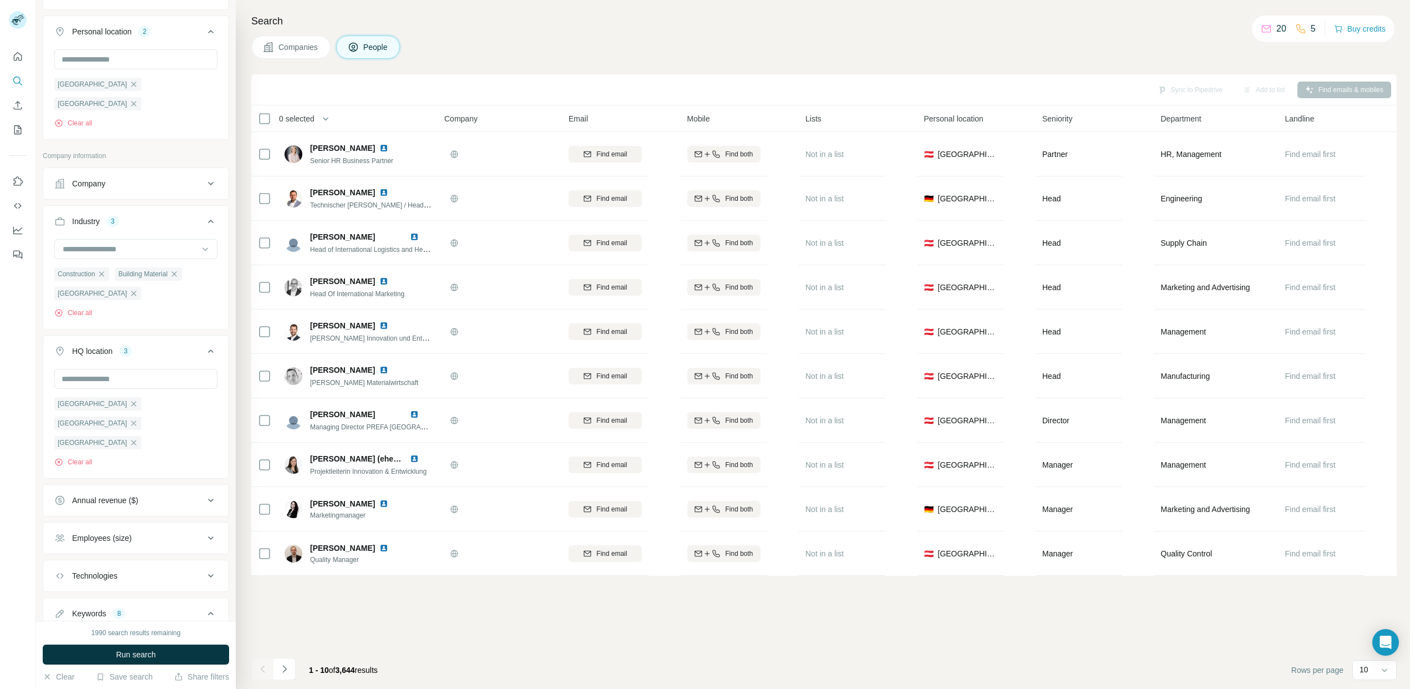
scroll to position [644, 0]
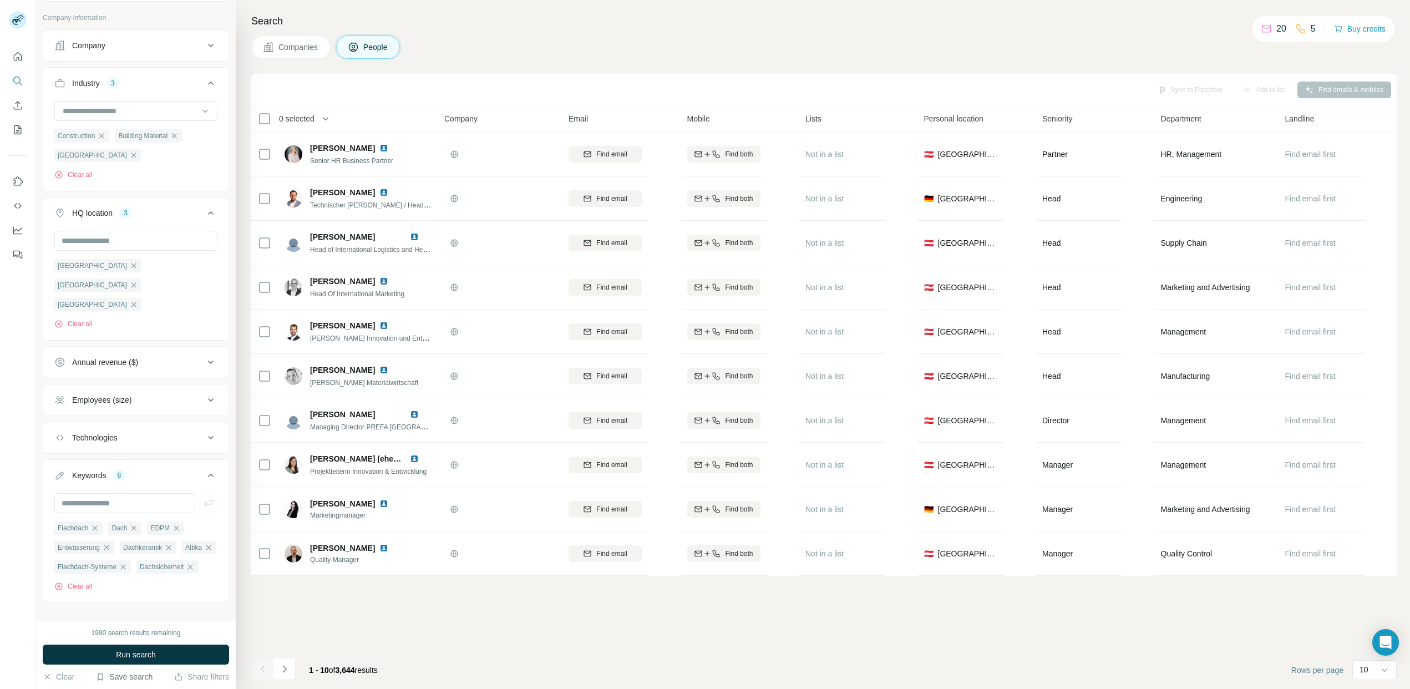
click at [129, 676] on button "Save search" at bounding box center [124, 676] width 57 height 11
click at [69, 607] on div "New search Hide Company lookalikes Personal information Job title 3 Geschäftsfü…" at bounding box center [136, 310] width 200 height 621
click at [133, 654] on span "Run search" at bounding box center [136, 654] width 40 height 11
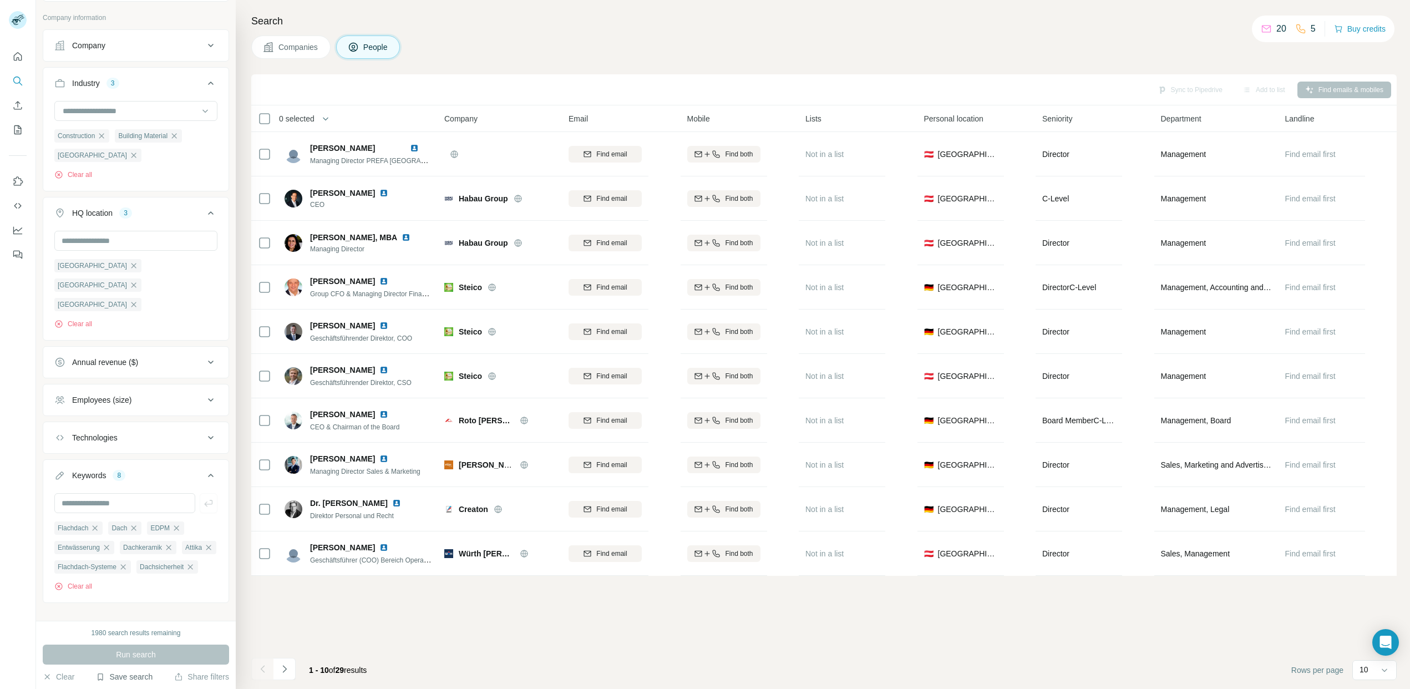
click at [135, 676] on button "Save search" at bounding box center [124, 676] width 57 height 11
click at [139, 633] on div "Save search" at bounding box center [155, 635] width 117 height 22
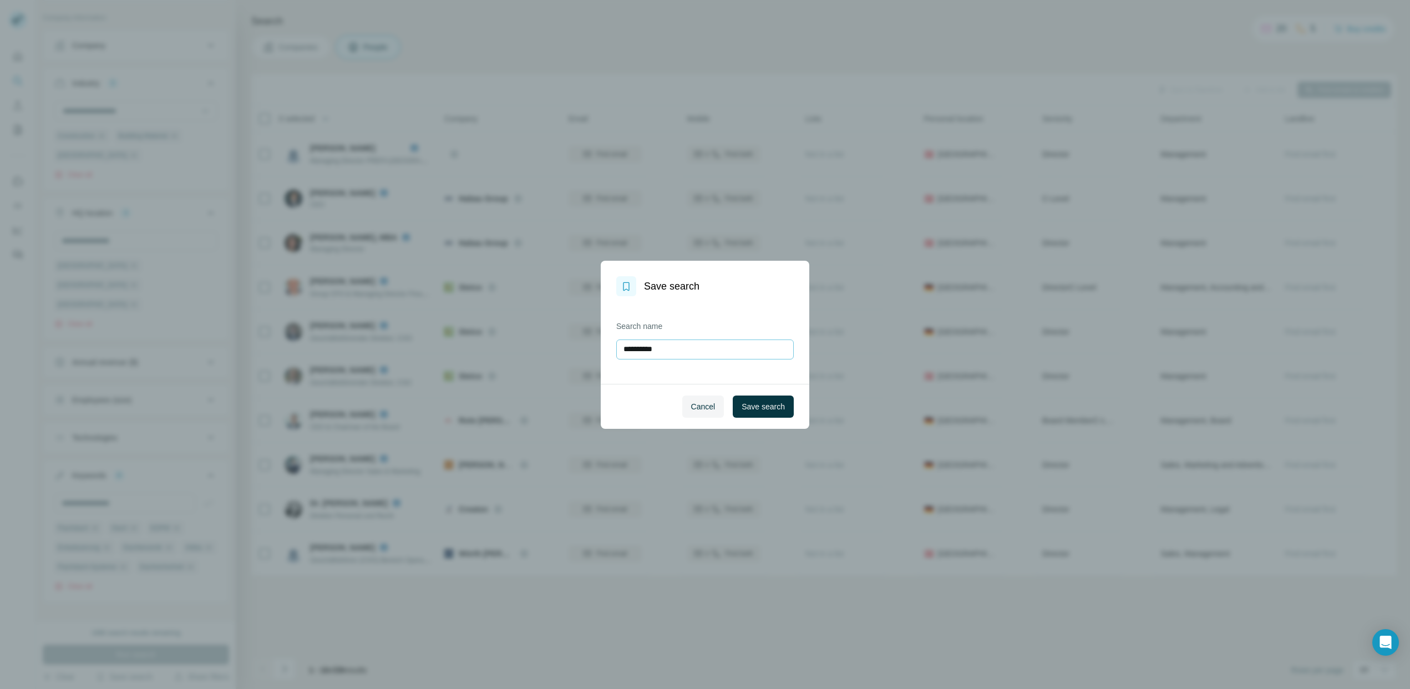
click at [637, 354] on input "**********" at bounding box center [704, 349] width 177 height 20
type input "*******"
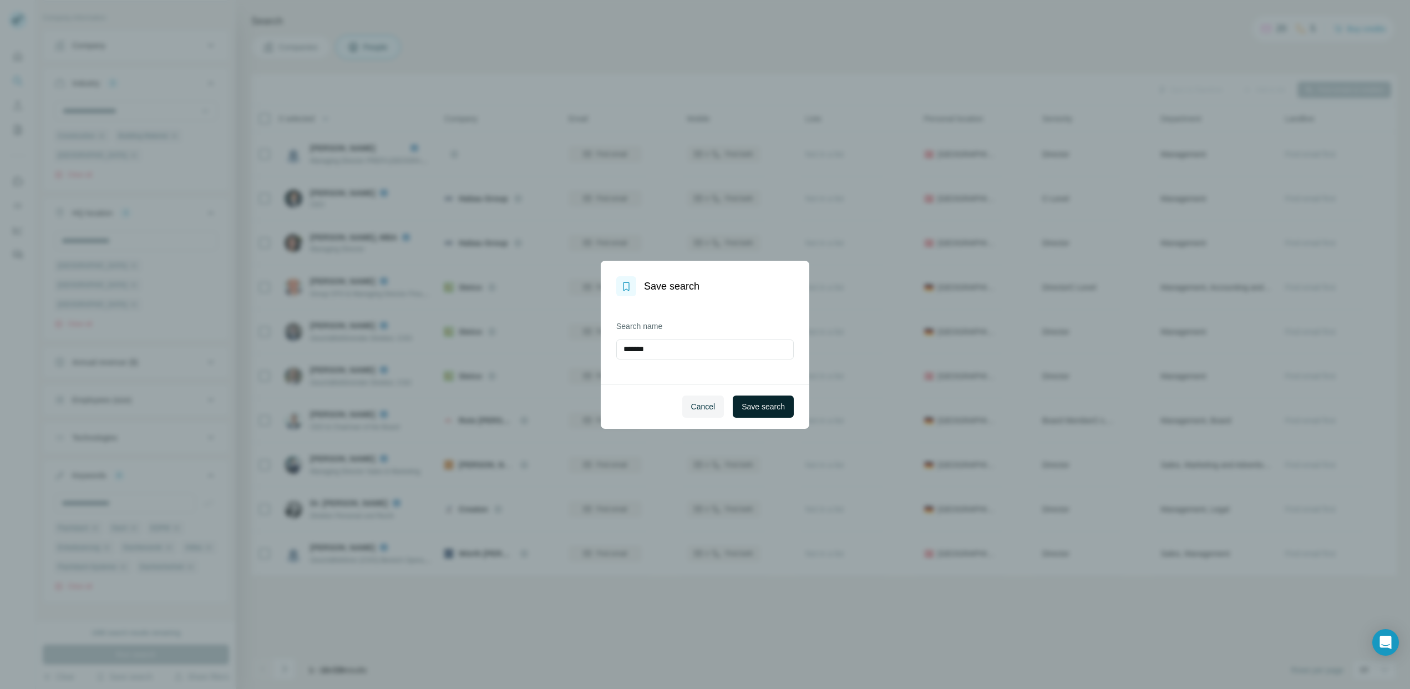
click at [762, 403] on span "Save search" at bounding box center [762, 406] width 43 height 11
